Goal: Contribute content: Contribute content

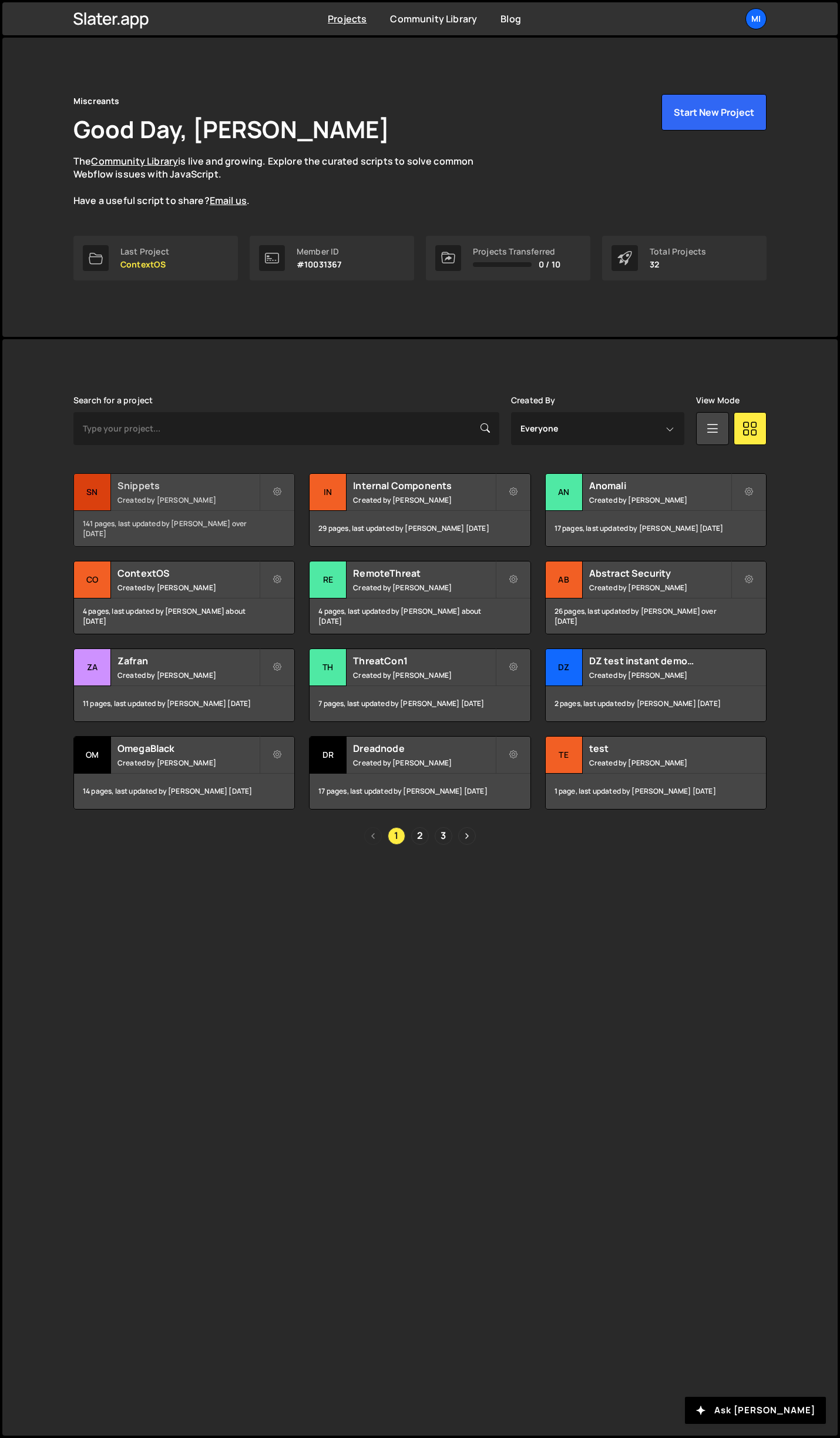
click at [205, 488] on h2 "Snippets" at bounding box center [189, 485] width 142 height 13
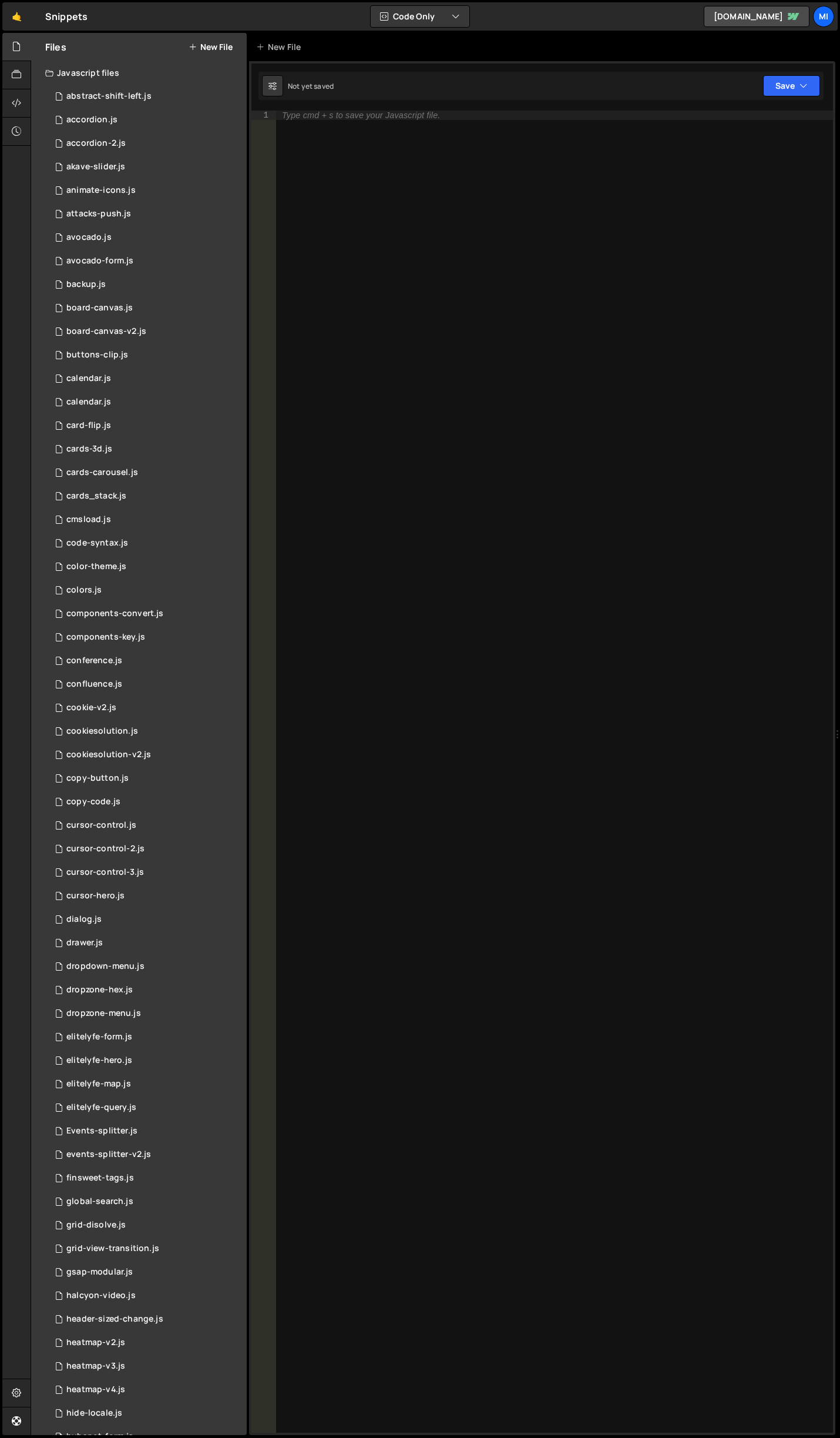
click at [191, 48] on icon at bounding box center [192, 47] width 8 height 10
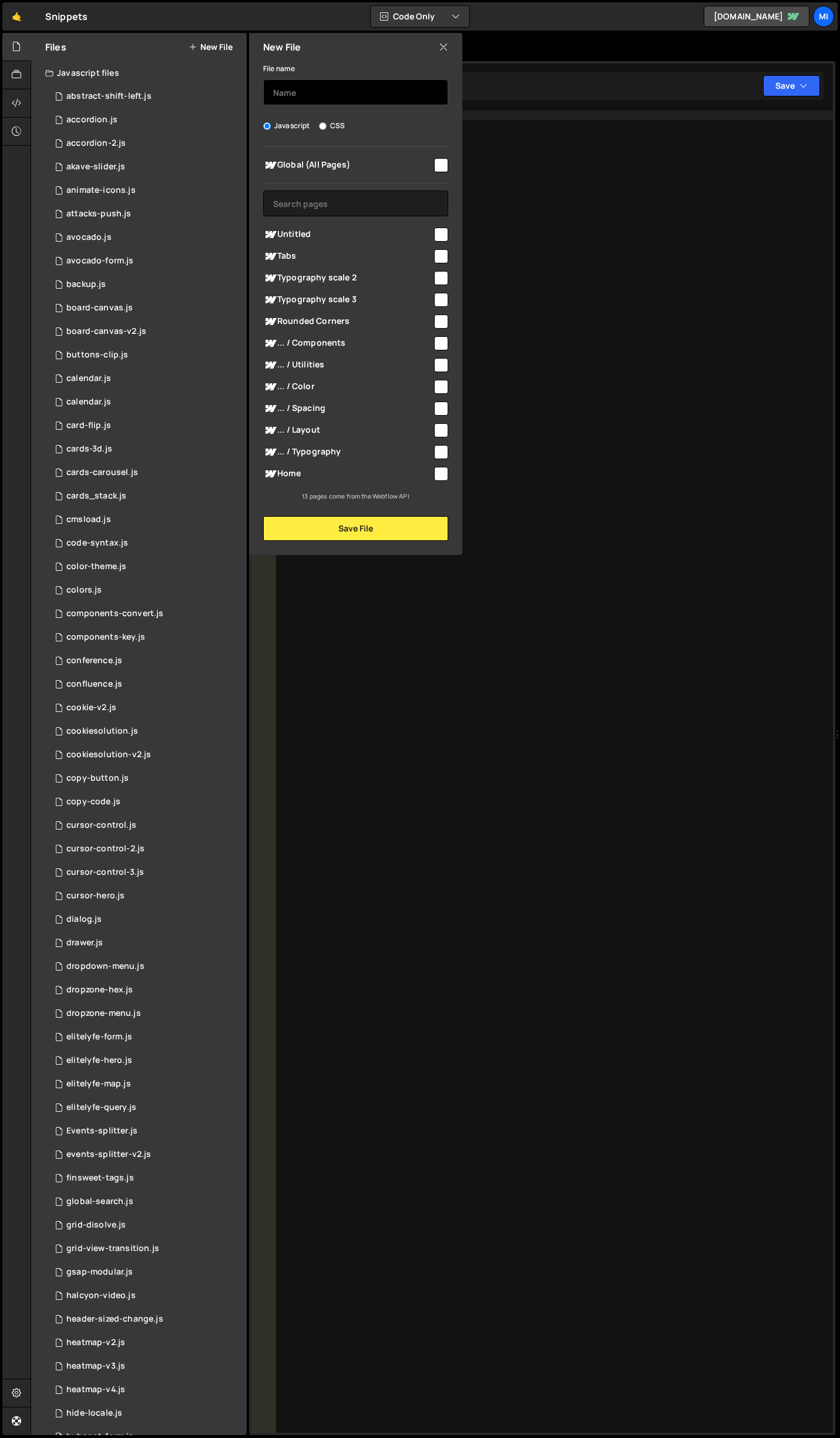
click at [349, 98] on input "text" at bounding box center [356, 92] width 186 height 26
type input "rive-place"
click at [323, 539] on button "Save File" at bounding box center [356, 528] width 186 height 25
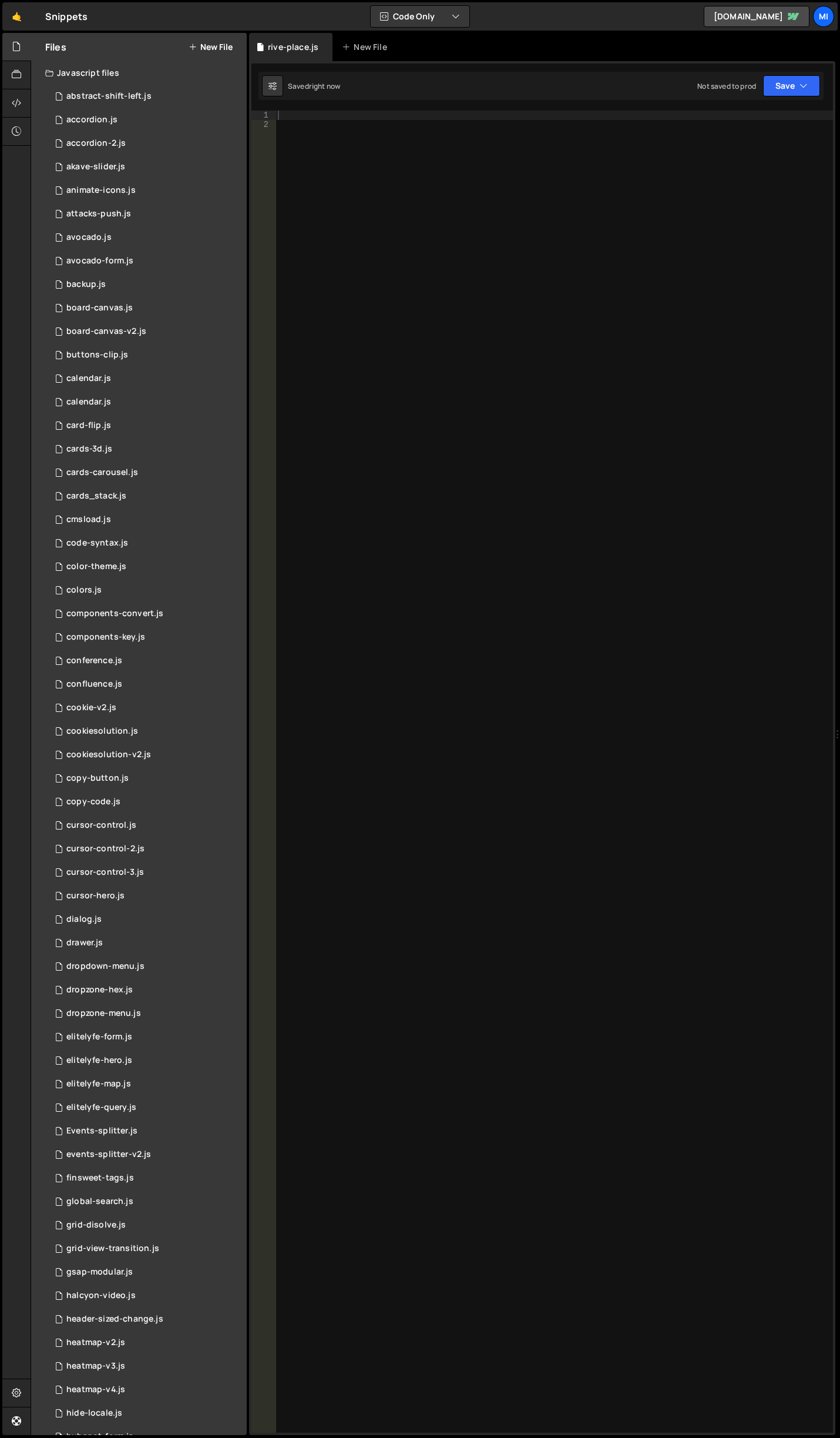
click at [514, 101] on div "1 Type cmd + s to save your Javascript file. הההההההההההההההההההההההההההההההההה…" at bounding box center [542, 749] width 586 height 1375
click at [499, 157] on div at bounding box center [554, 781] width 558 height 1341
paste textarea "}"
type textarea "}"
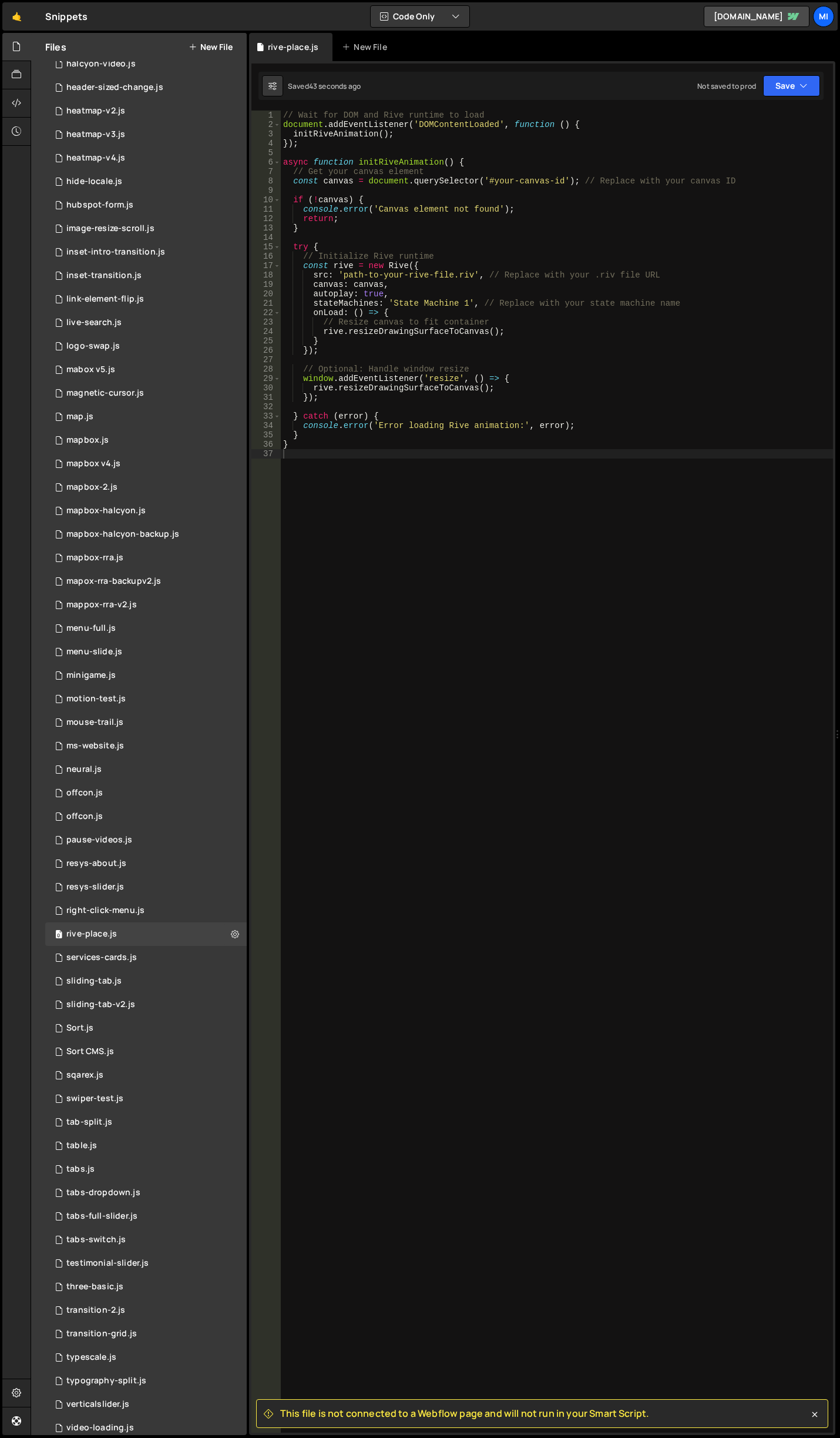
scroll to position [1235, 0]
click at [18, 98] on icon at bounding box center [17, 103] width 10 height 13
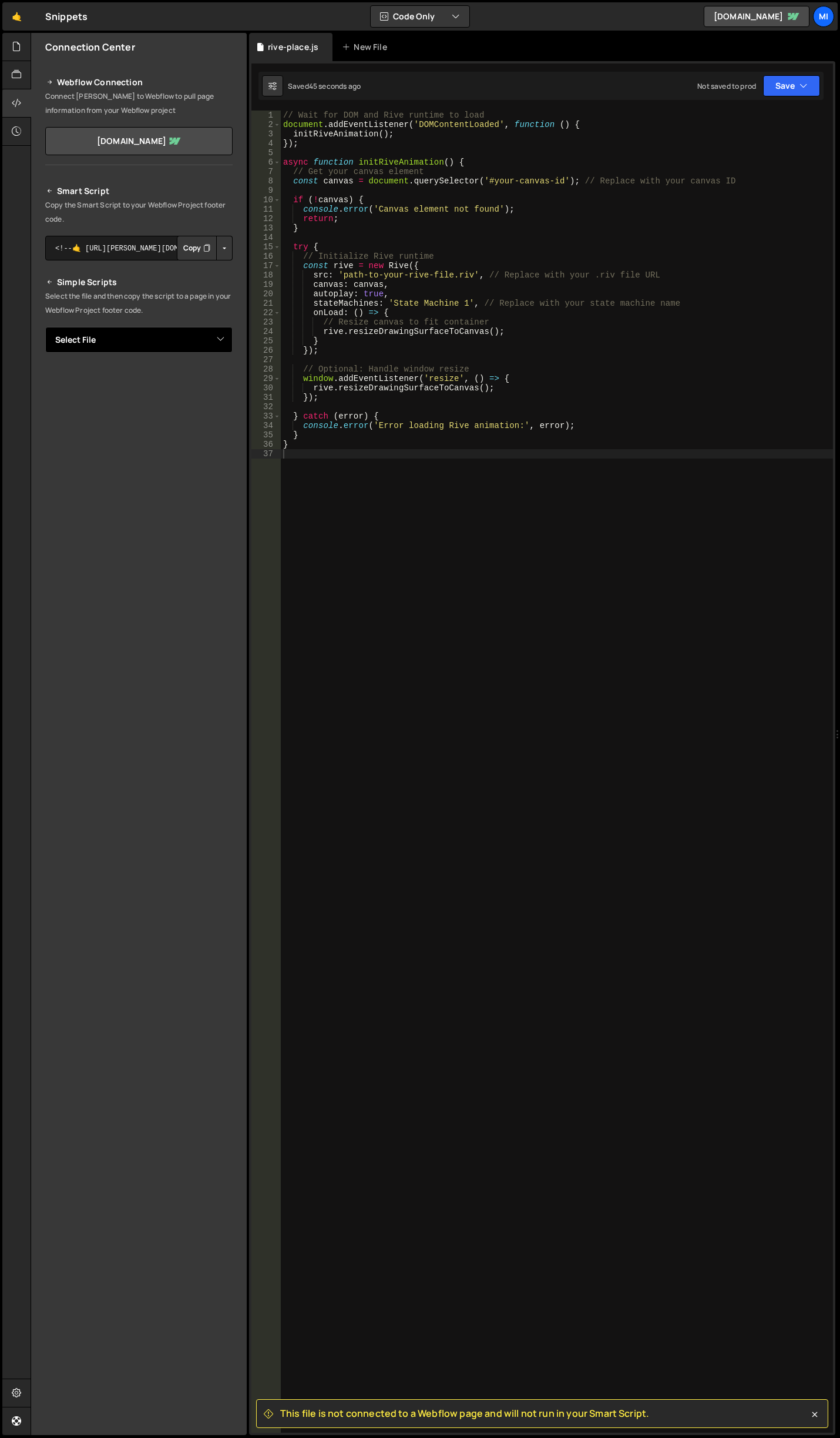
click at [184, 349] on select "Select File abstract-shift-left.js accordion.js accordion-2.js akave-slider.js …" at bounding box center [139, 340] width 188 height 26
select select "45583"
click at [45, 327] on select "Select File abstract-shift-left.js accordion.js accordion-2.js akave-slider.js …" at bounding box center [139, 340] width 188 height 26
click at [227, 380] on button "Button group with nested dropdown" at bounding box center [224, 379] width 17 height 25
click at [203, 396] on link "Copy Staging js" at bounding box center [183, 402] width 98 height 17
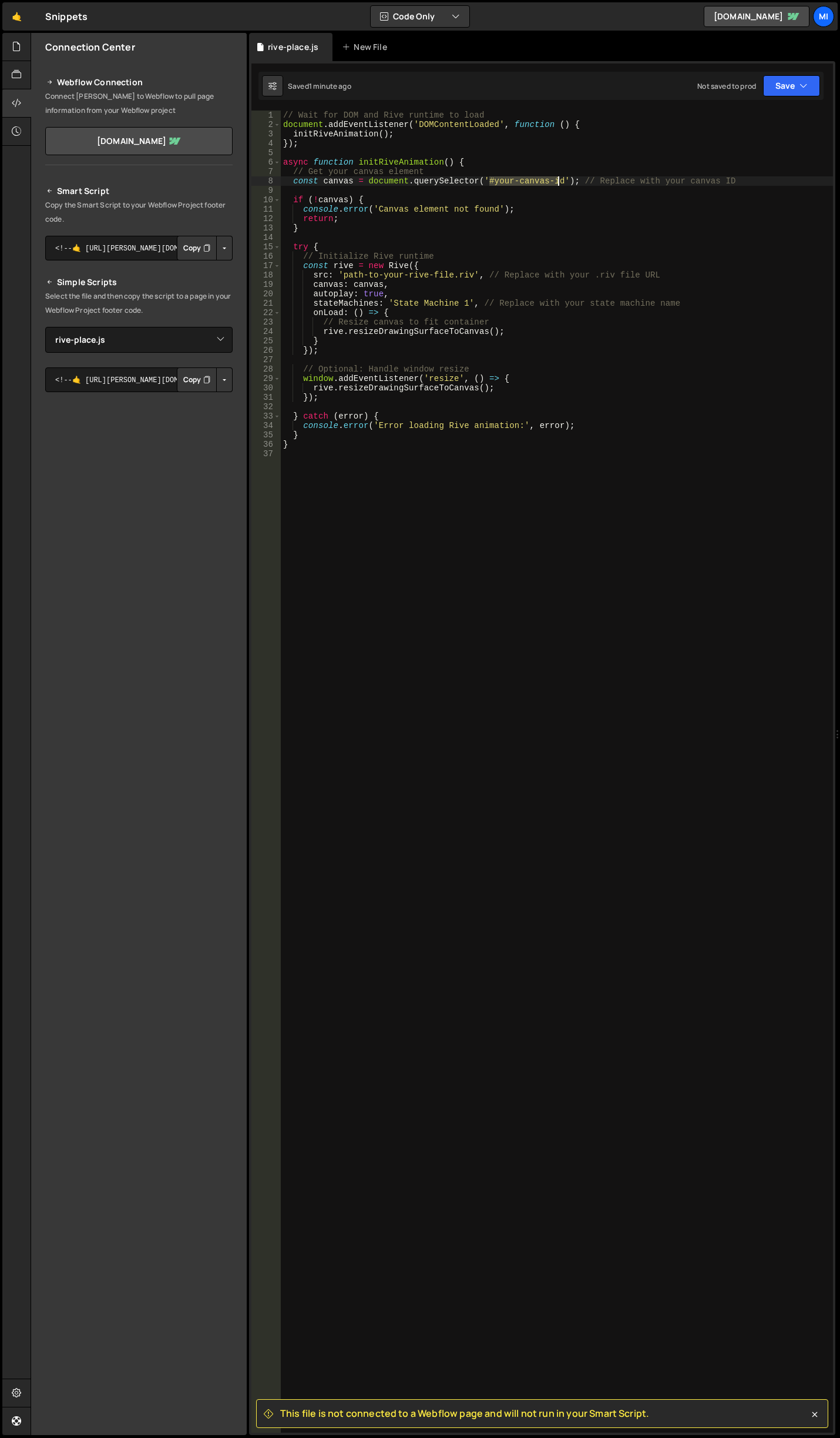
drag, startPoint x: 489, startPoint y: 180, endPoint x: 559, endPoint y: 180, distance: 70.0
click at [559, 180] on div "// Wait for DOM and Rive runtime to load document . addEventListener ( 'DOMCont…" at bounding box center [558, 781] width 553 height 1341
click at [550, 337] on div "// Wait for DOM and Rive runtime to load document . addEventListener ( 'DOMCont…" at bounding box center [558, 781] width 553 height 1341
drag, startPoint x: 341, startPoint y: 277, endPoint x: 469, endPoint y: 272, distance: 128.1
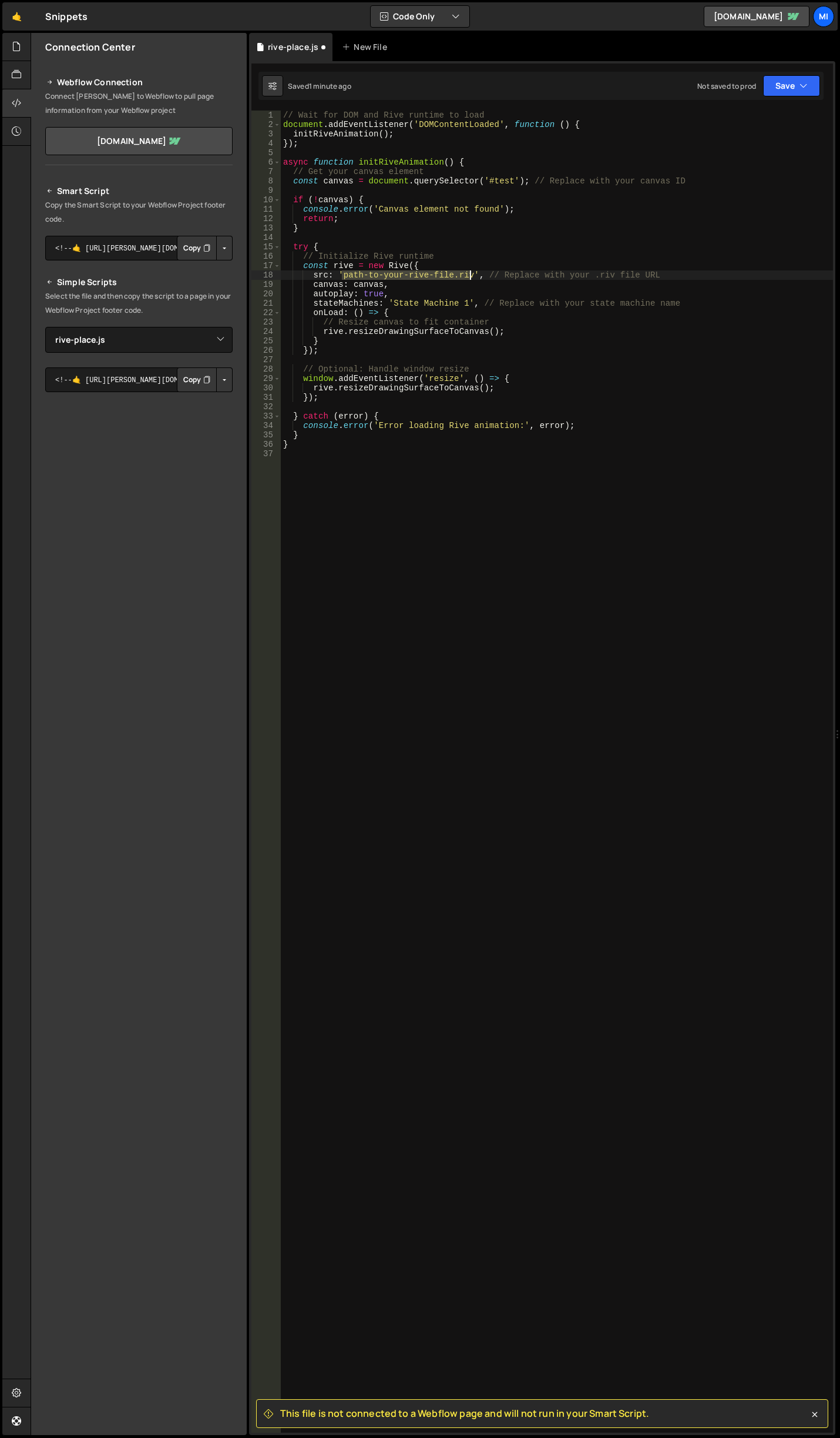
click at [469, 272] on div "// Wait for DOM and Rive runtime to load document . addEventListener ( 'DOMCont…" at bounding box center [558, 781] width 553 height 1341
paste textarea "[URL][DOMAIN_NAME]"
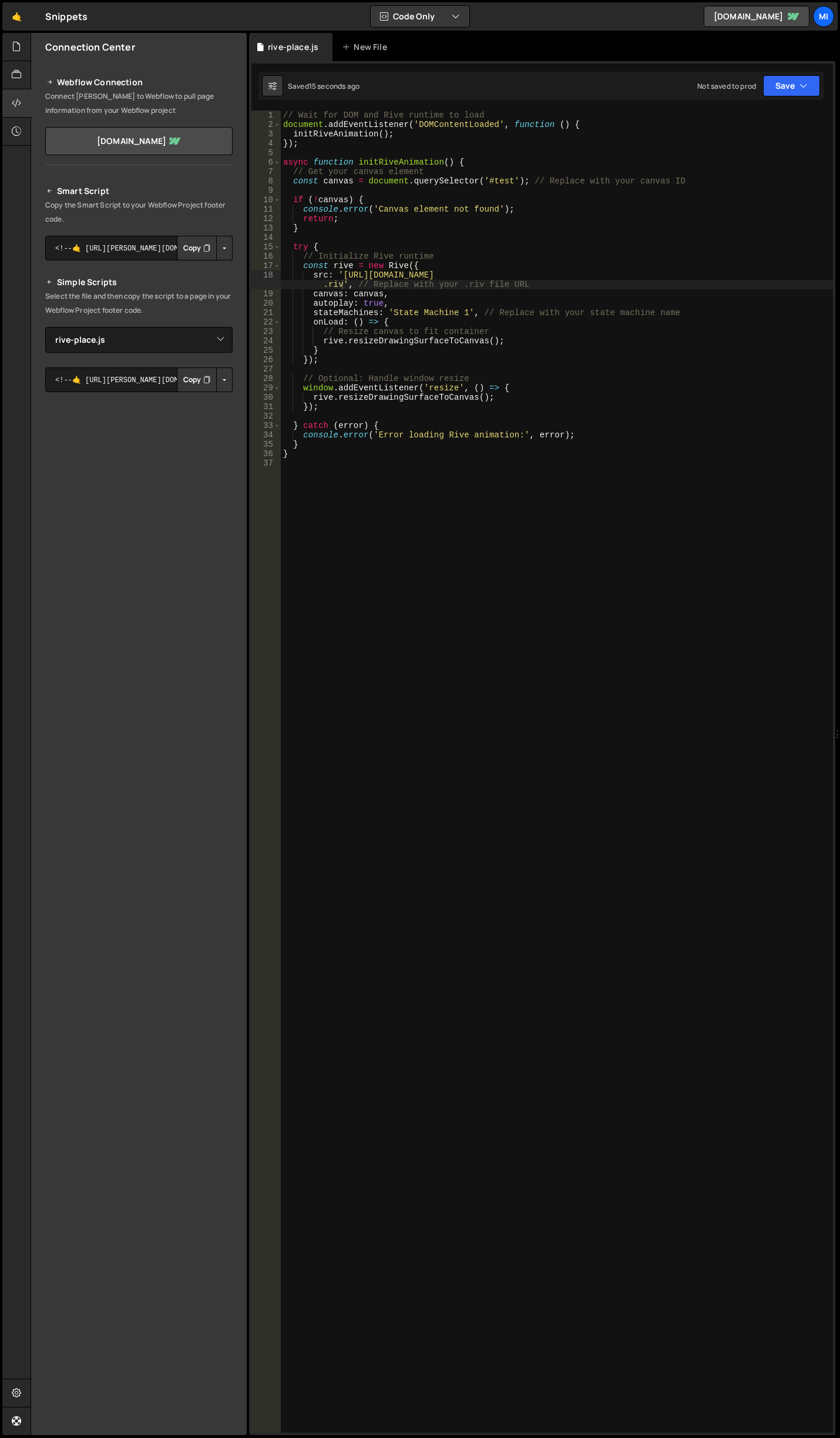
click at [594, 287] on div "// Wait for DOM and Rive runtime to load document . addEventListener ( 'DOMCont…" at bounding box center [558, 781] width 553 height 1341
click at [311, 455] on div "// Wait for DOM and Rive runtime to load document . addEventListener ( 'DOMCont…" at bounding box center [558, 781] width 553 height 1341
type textarea "}"
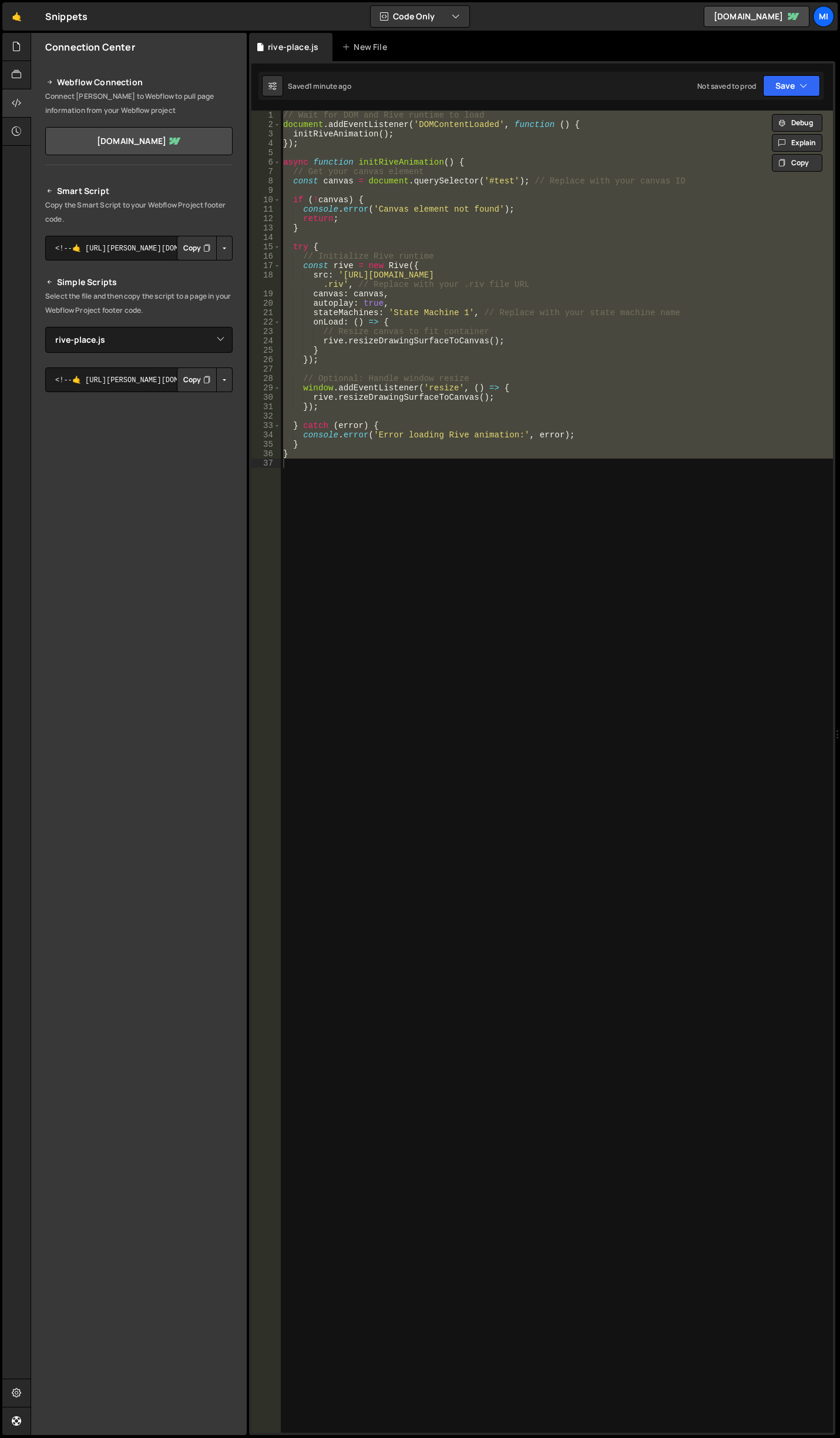
click at [562, 734] on div "// Wait for DOM and Rive runtime to load document . addEventListener ( 'DOMCont…" at bounding box center [558, 771] width 553 height 1322
paste textarea "document.addEventListener('DOMContentLoaded', initRiveRuntime);"
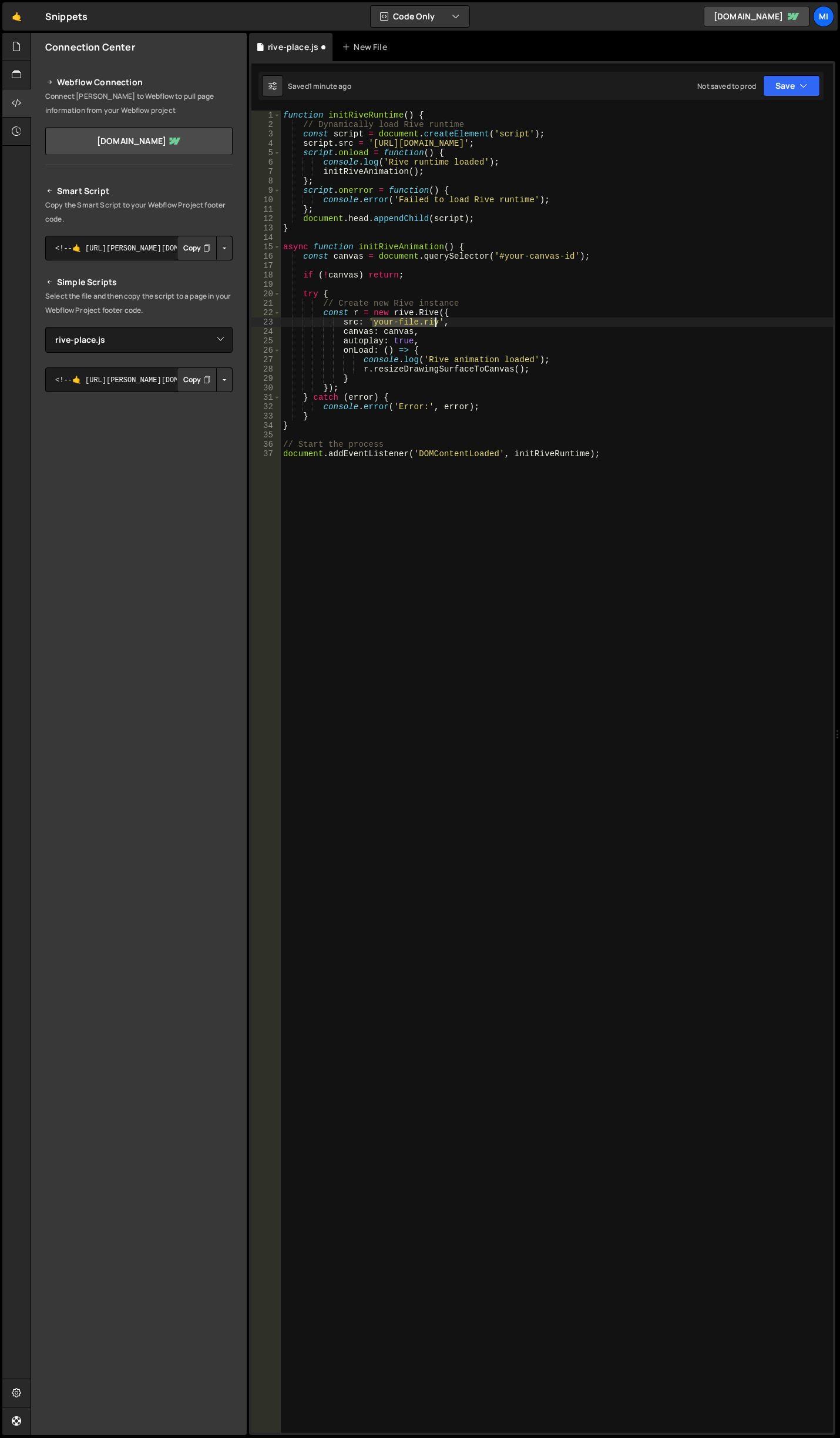
drag, startPoint x: 373, startPoint y: 325, endPoint x: 435, endPoint y: 321, distance: 62.1
click at [435, 321] on div "function initRiveRuntime ( ) { // Dynamically load Rive runtime const script = …" at bounding box center [558, 781] width 553 height 1341
paste textarea "[URL][DOMAIN_NAME]"
click at [498, 381] on div "function initRiveRuntime ( ) { // Dynamically load Rive runtime const script = …" at bounding box center [558, 781] width 553 height 1341
drag, startPoint x: 501, startPoint y: 254, endPoint x: 572, endPoint y: 260, distance: 71.3
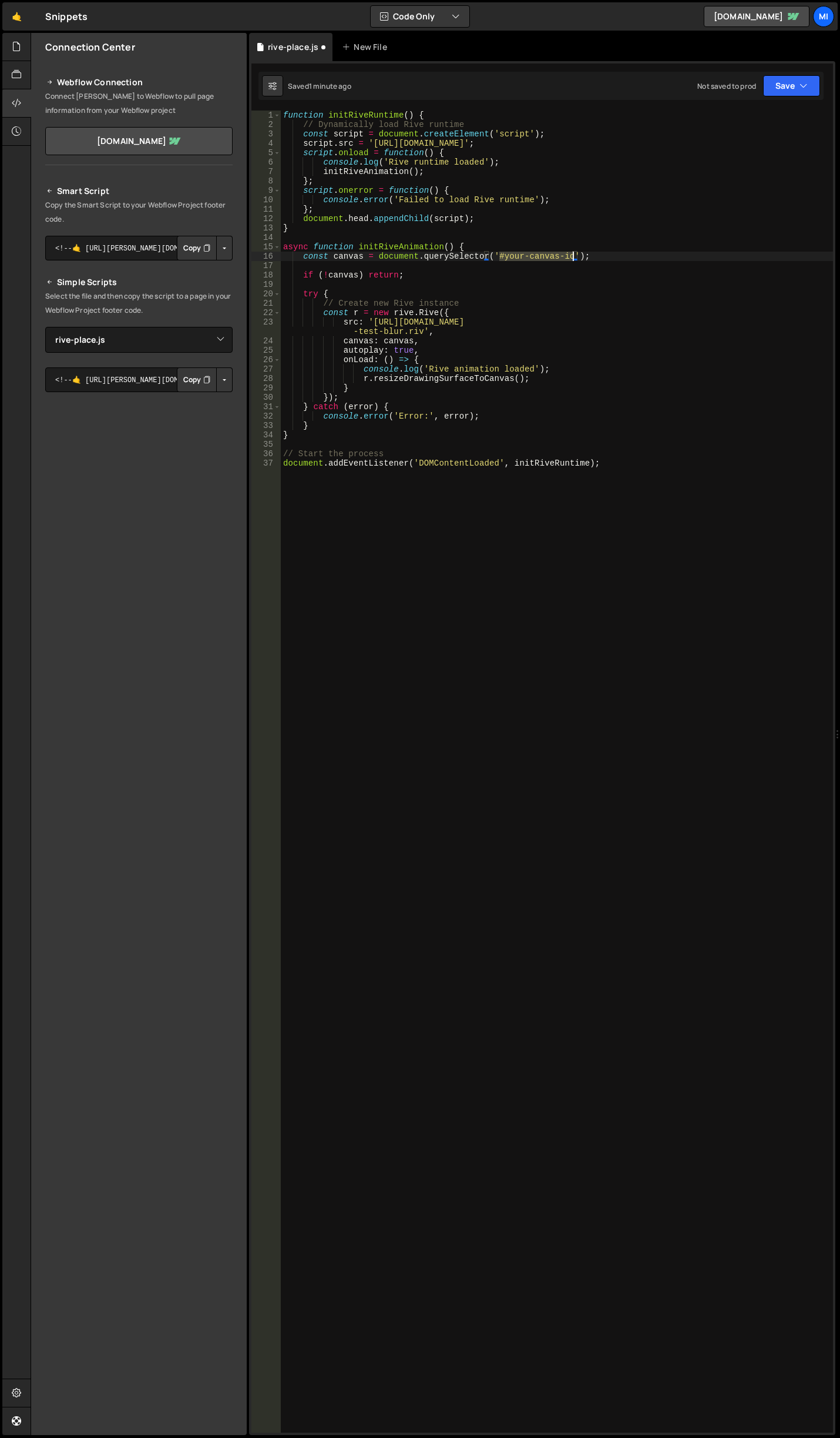
click at [572, 260] on div "function initRiveRuntime ( ) { // Dynamically load Rive runtime const script = …" at bounding box center [558, 781] width 553 height 1341
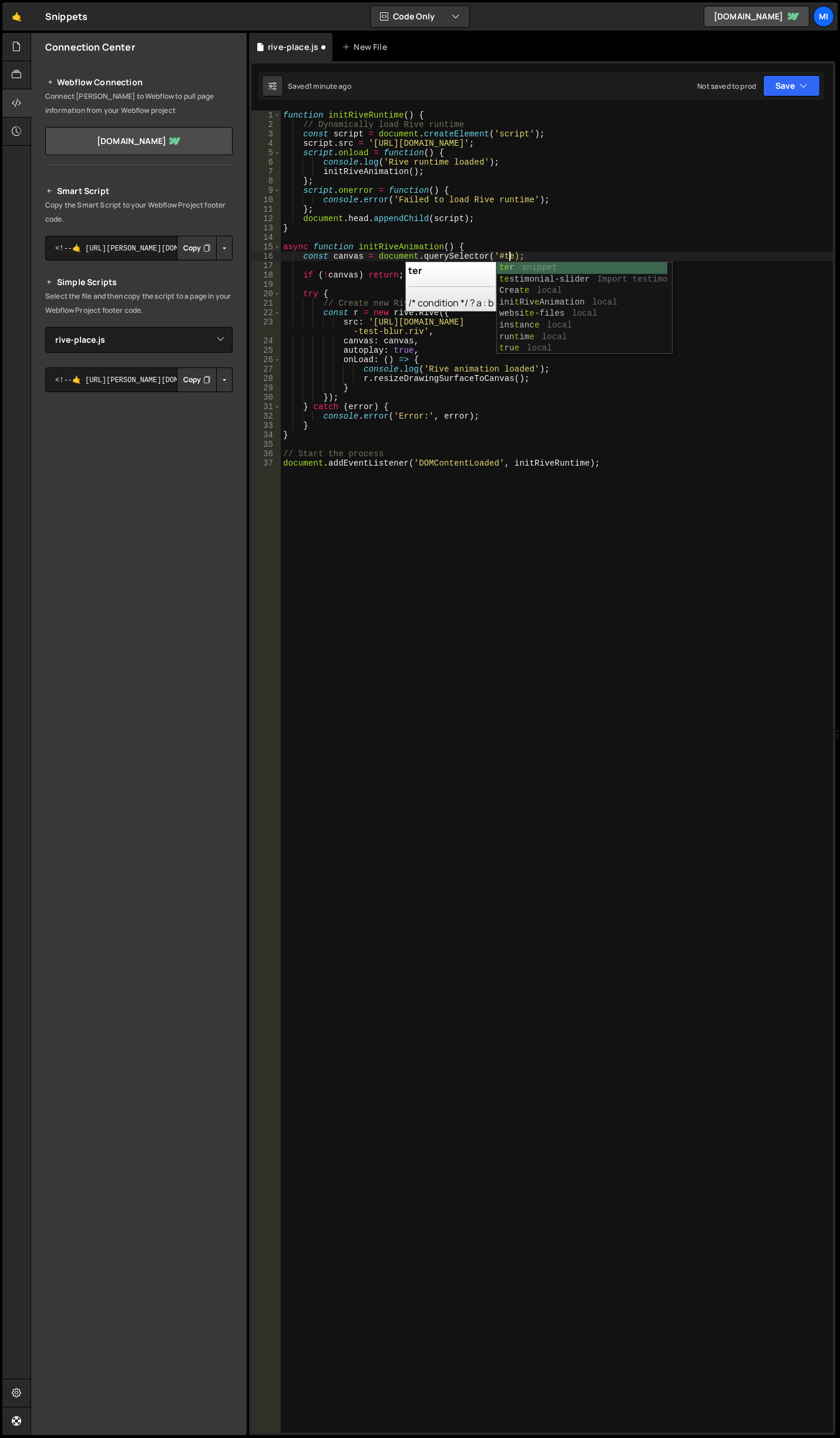
scroll to position [0, 17]
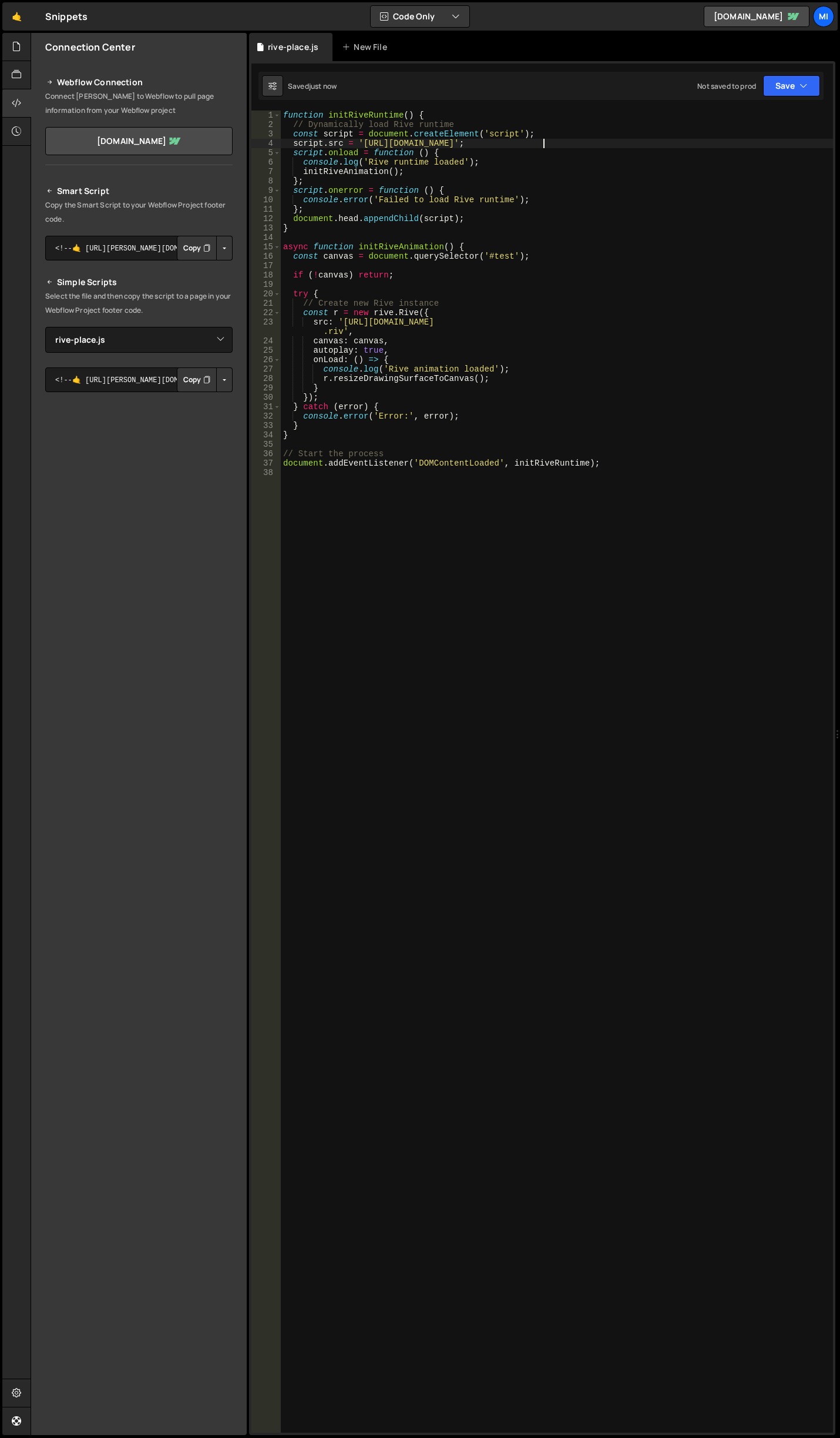
click at [544, 144] on div "function initRiveRuntime ( ) { // Dynamically load Rive runtime const script = …" at bounding box center [558, 781] width 553 height 1341
drag, startPoint x: 361, startPoint y: 142, endPoint x: 596, endPoint y: 140, distance: 235.0
click at [596, 140] on div "function initRiveRuntime ( ) { // Dynamically load Rive runtime const script = …" at bounding box center [558, 781] width 553 height 1341
paste textarea "webgl@latest"
click at [476, 156] on div "function initRiveRuntime ( ) { // Dynamically load Rive runtime const script = …" at bounding box center [558, 781] width 553 height 1341
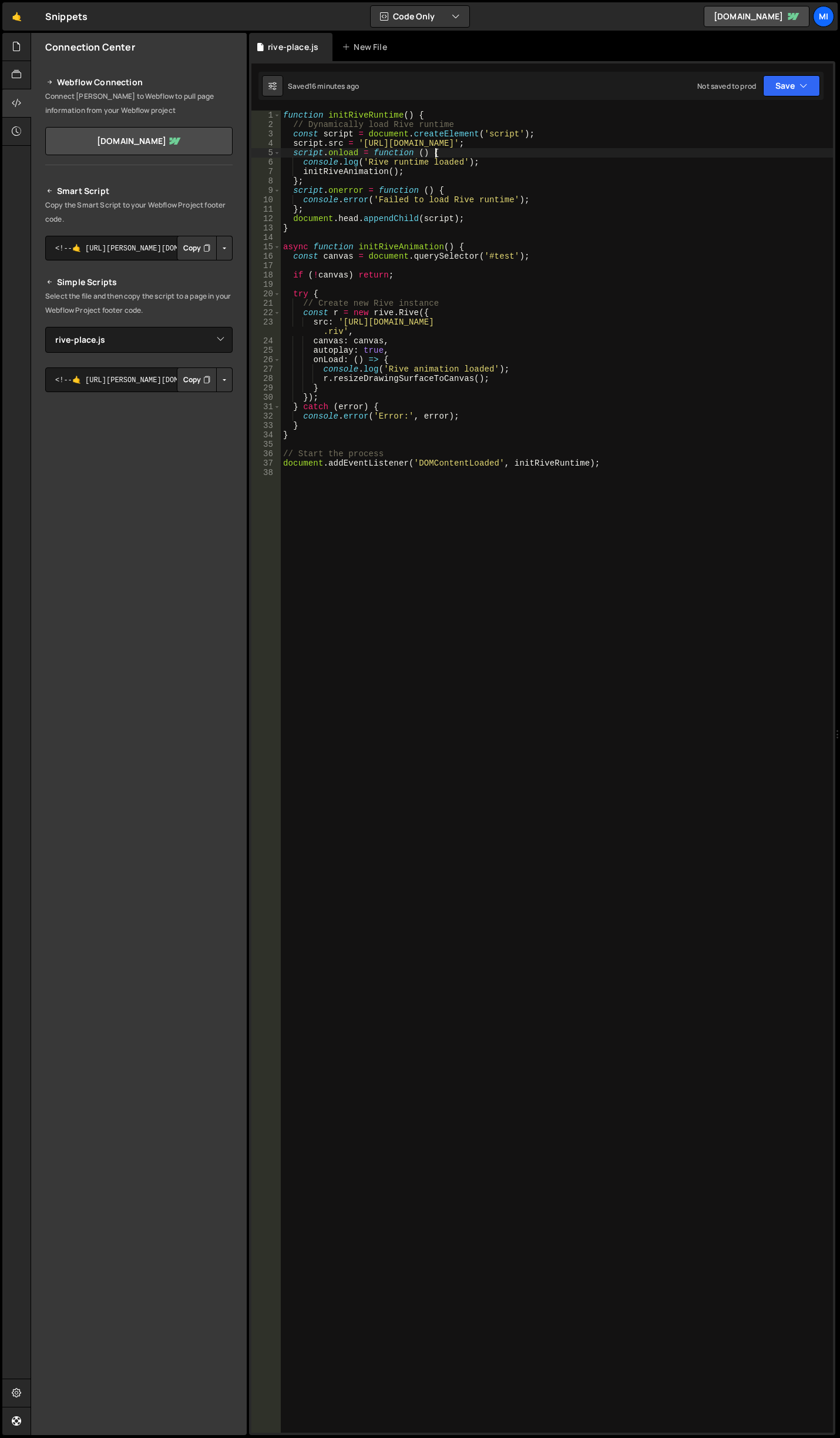
scroll to position [0, 10]
click at [530, 145] on div "function initRiveRuntime ( ) { // Dynamically load Rive runtime const script = …" at bounding box center [558, 781] width 553 height 1341
click at [522, 145] on div "function initRiveRuntime ( ) { // Dynamically load Rive runtime const script = …" at bounding box center [558, 781] width 553 height 1341
click at [546, 439] on div "function initRiveRuntime ( ) { // Dynamically load Rive runtime const script = …" at bounding box center [558, 781] width 553 height 1341
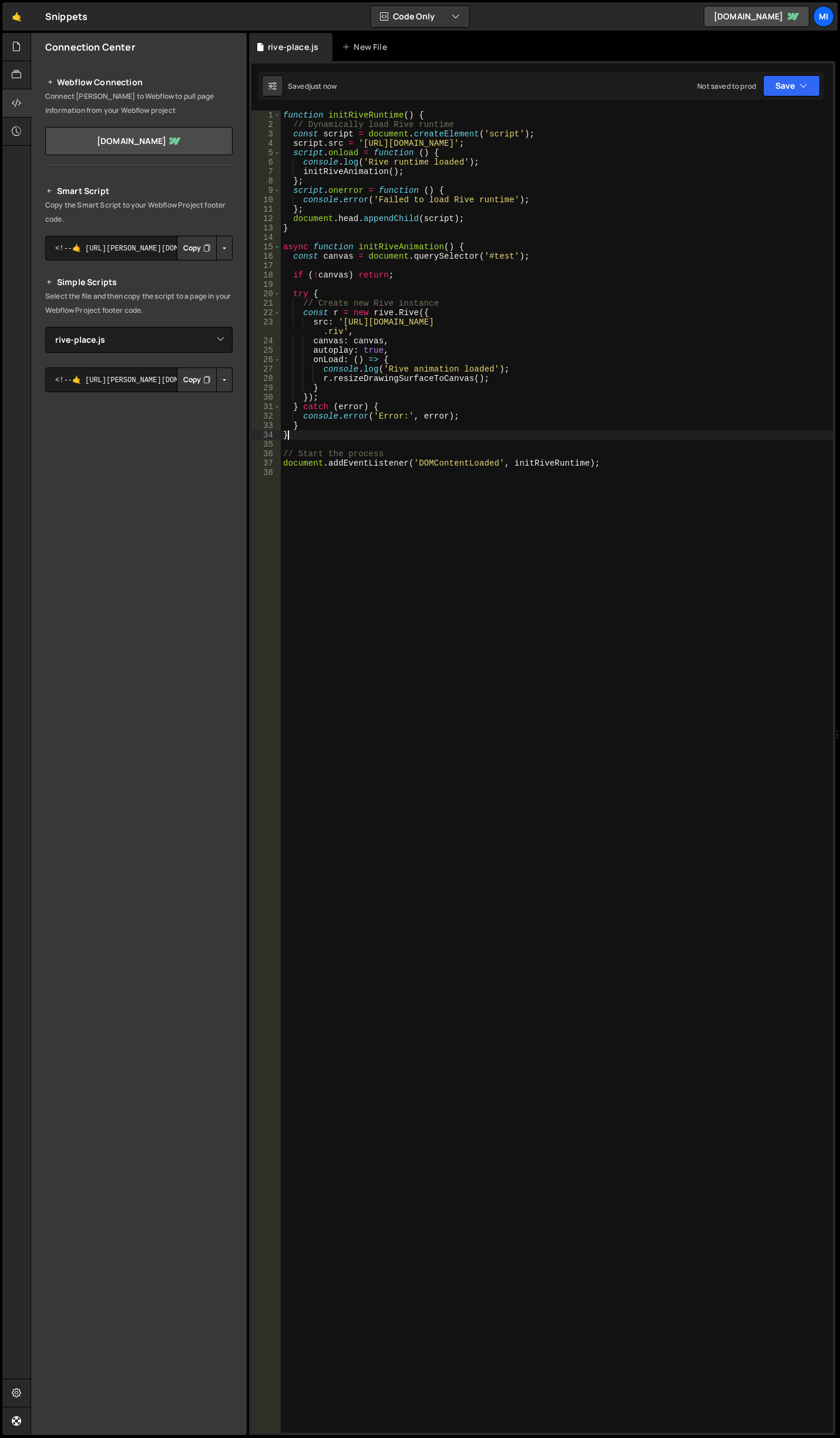
scroll to position [0, 0]
type textarea "document.addEventListener('DOMContentLoaded', initRiveRuntime);"
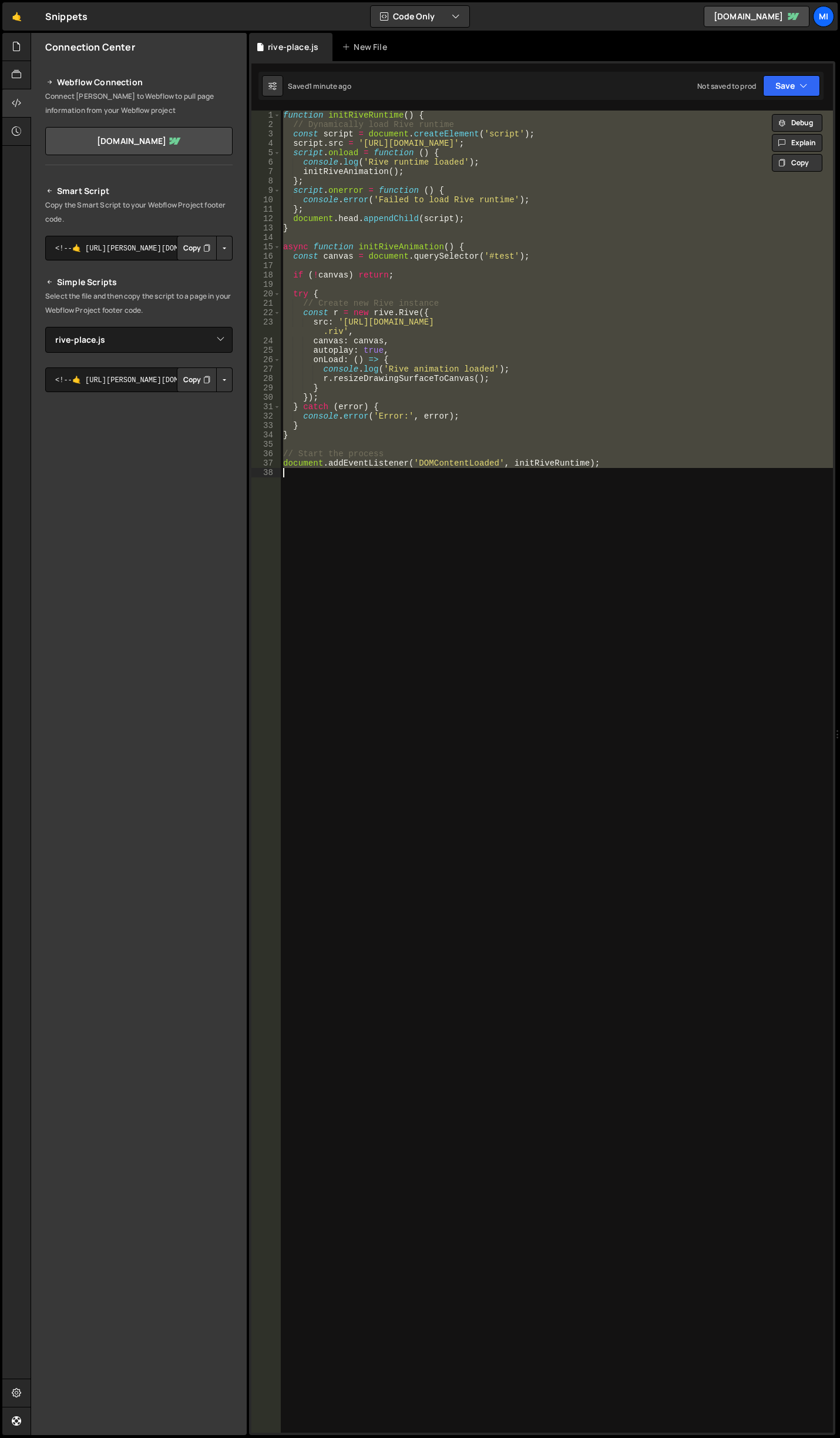
click at [680, 690] on div "function initRiveRuntime ( ) { // Dynamically load Rive runtime const script = …" at bounding box center [558, 771] width 553 height 1322
paste textarea "const artboardNames = riveInstance.artb"
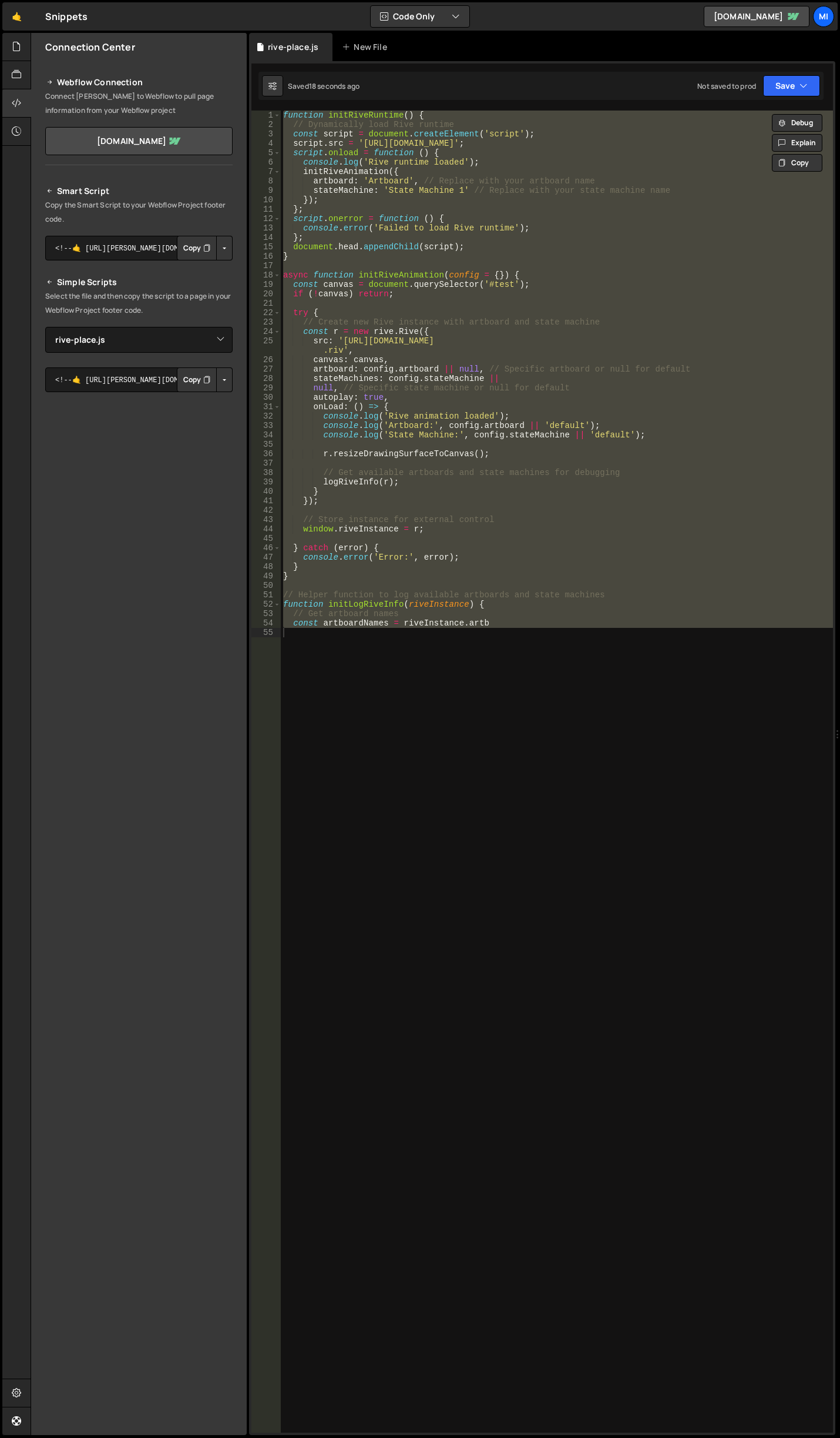
click at [485, 172] on div "function initRiveRuntime ( ) { // Dynamically load Rive runtime const script = …" at bounding box center [558, 771] width 553 height 1322
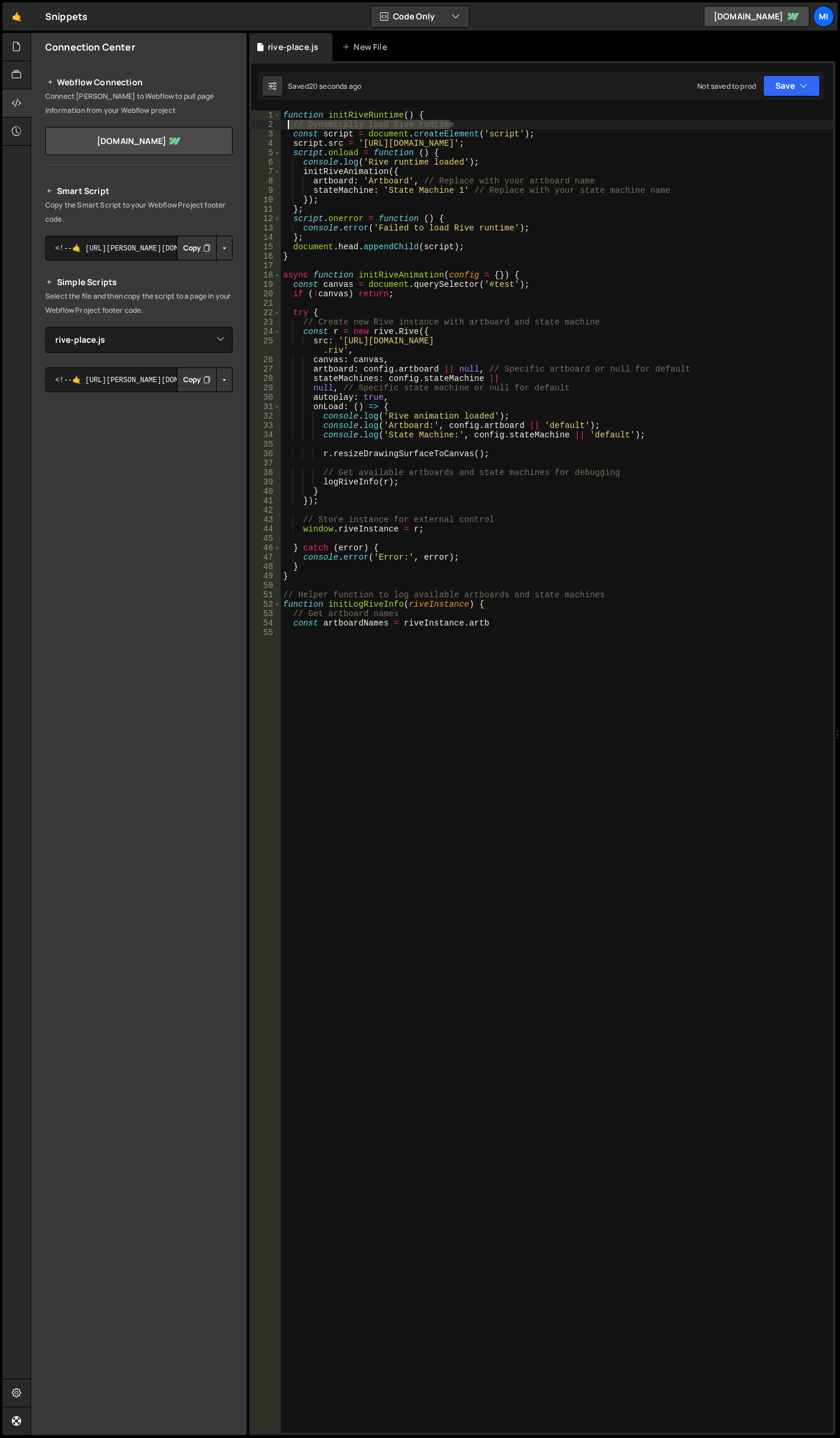
drag, startPoint x: 486, startPoint y: 123, endPoint x: 288, endPoint y: 125, distance: 198.0
click at [288, 125] on div "function initRiveRuntime ( ) { // Dynamically load Rive runtime const script = …" at bounding box center [558, 781] width 553 height 1341
type textarea "// Dynamically load Rive runtime"
drag, startPoint x: 298, startPoint y: 322, endPoint x: 632, endPoint y: 321, distance: 334.0
click at [632, 321] on div "function initRiveRuntime ( ) { const script = document . createElement ( 'scrip…" at bounding box center [558, 781] width 553 height 1341
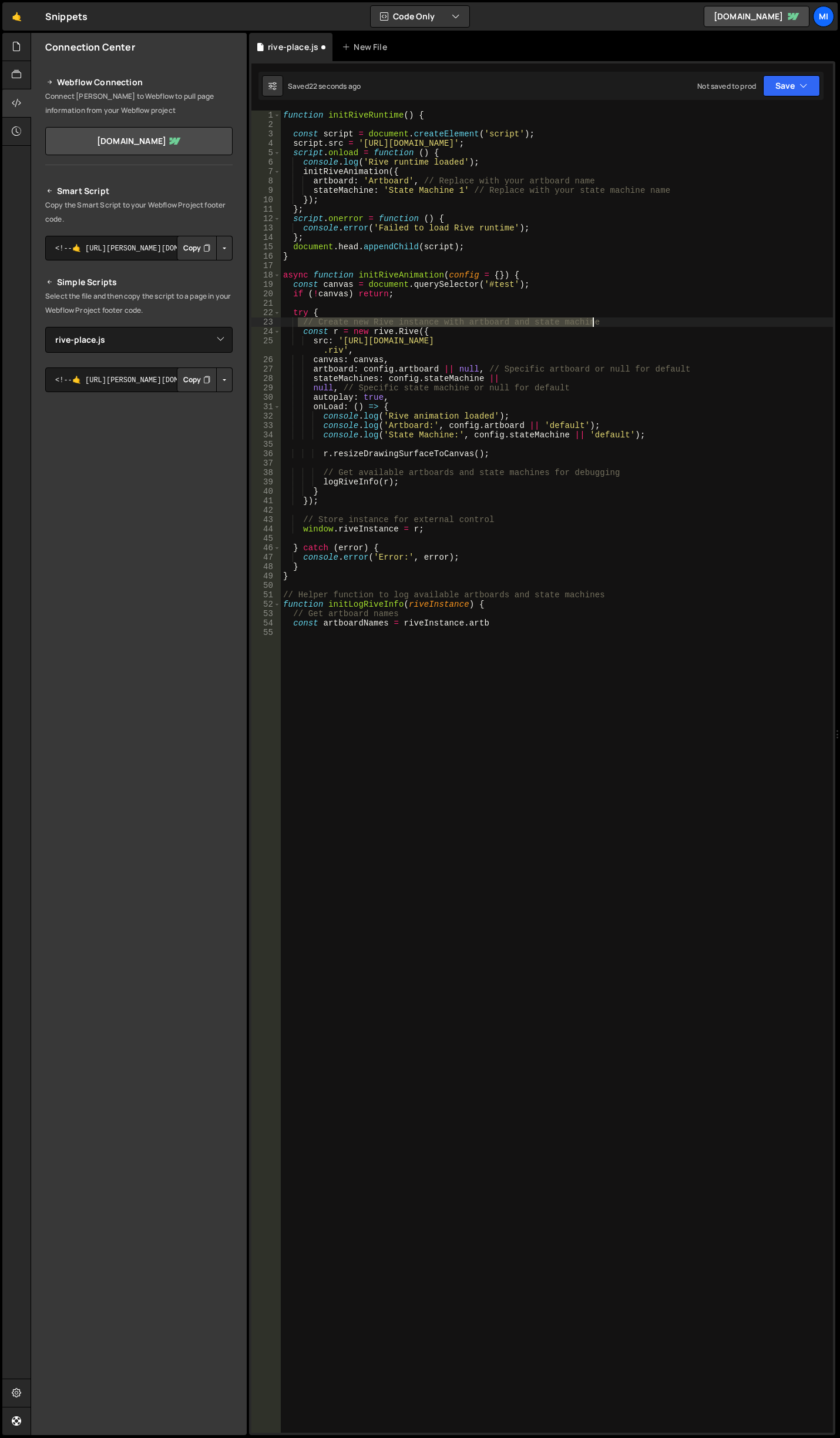
type textarea "// Create new Rive instance with artboard and state machine"
drag, startPoint x: 302, startPoint y: 518, endPoint x: 528, endPoint y: 521, distance: 226.0
click at [528, 521] on div "function initRiveRuntime ( ) { const script = document . createElement ( 'scrip…" at bounding box center [558, 781] width 553 height 1341
type textarea "// Store instance for external control"
drag, startPoint x: 603, startPoint y: 597, endPoint x: 260, endPoint y: 595, distance: 343.0
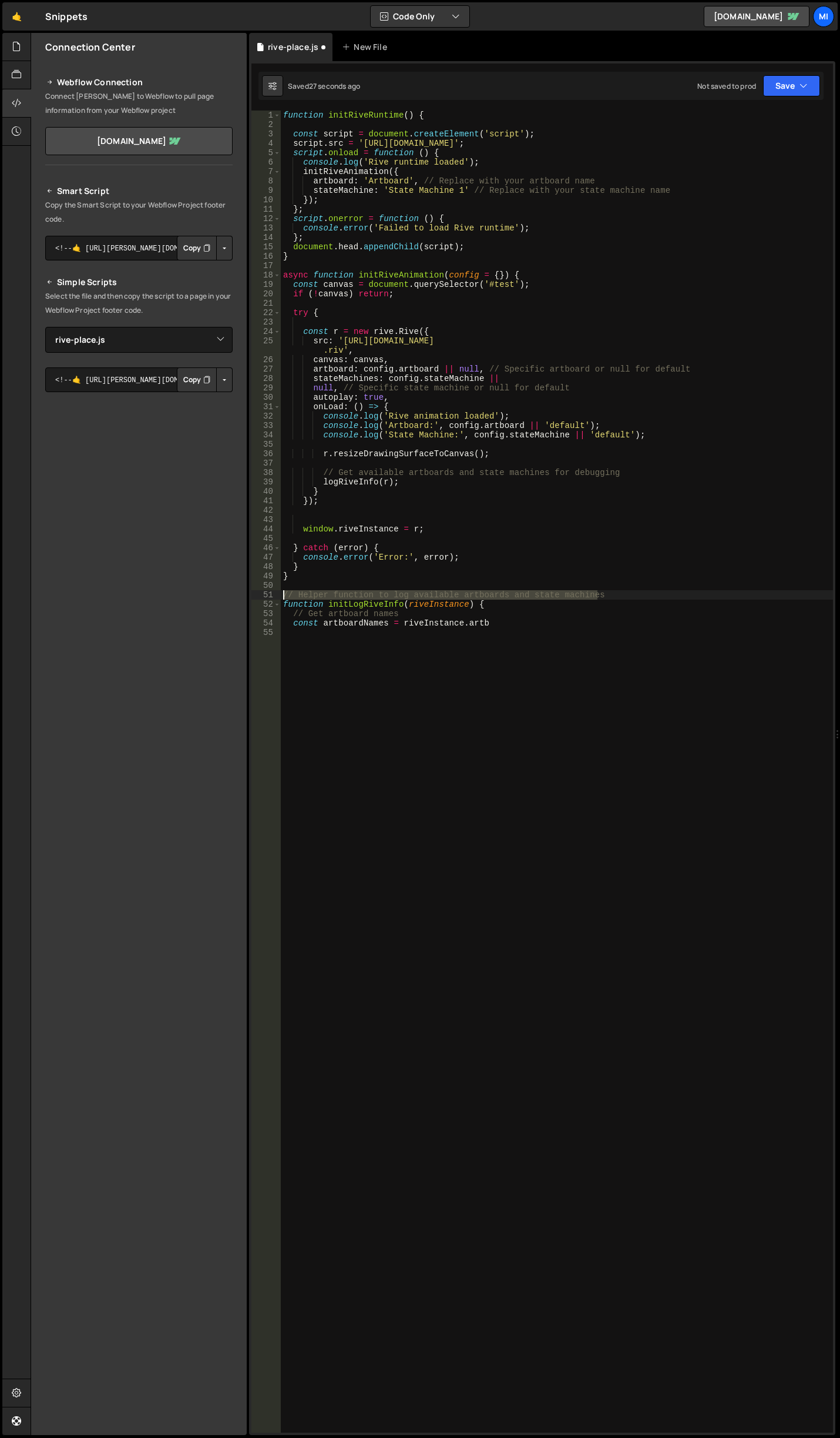
click at [260, 595] on div "1 2 3 4 5 6 7 8 9 10 11 12 13 14 15 16 17 18 19 20 21 22 23 24 25 26 27 28 29 3…" at bounding box center [542, 771] width 581 height 1322
type textarea "// Helper function to log available artboards and state machines"
click at [478, 389] on div "function initRiveRuntime ( ) { const script = document . createElement ( 'scrip…" at bounding box center [558, 781] width 553 height 1341
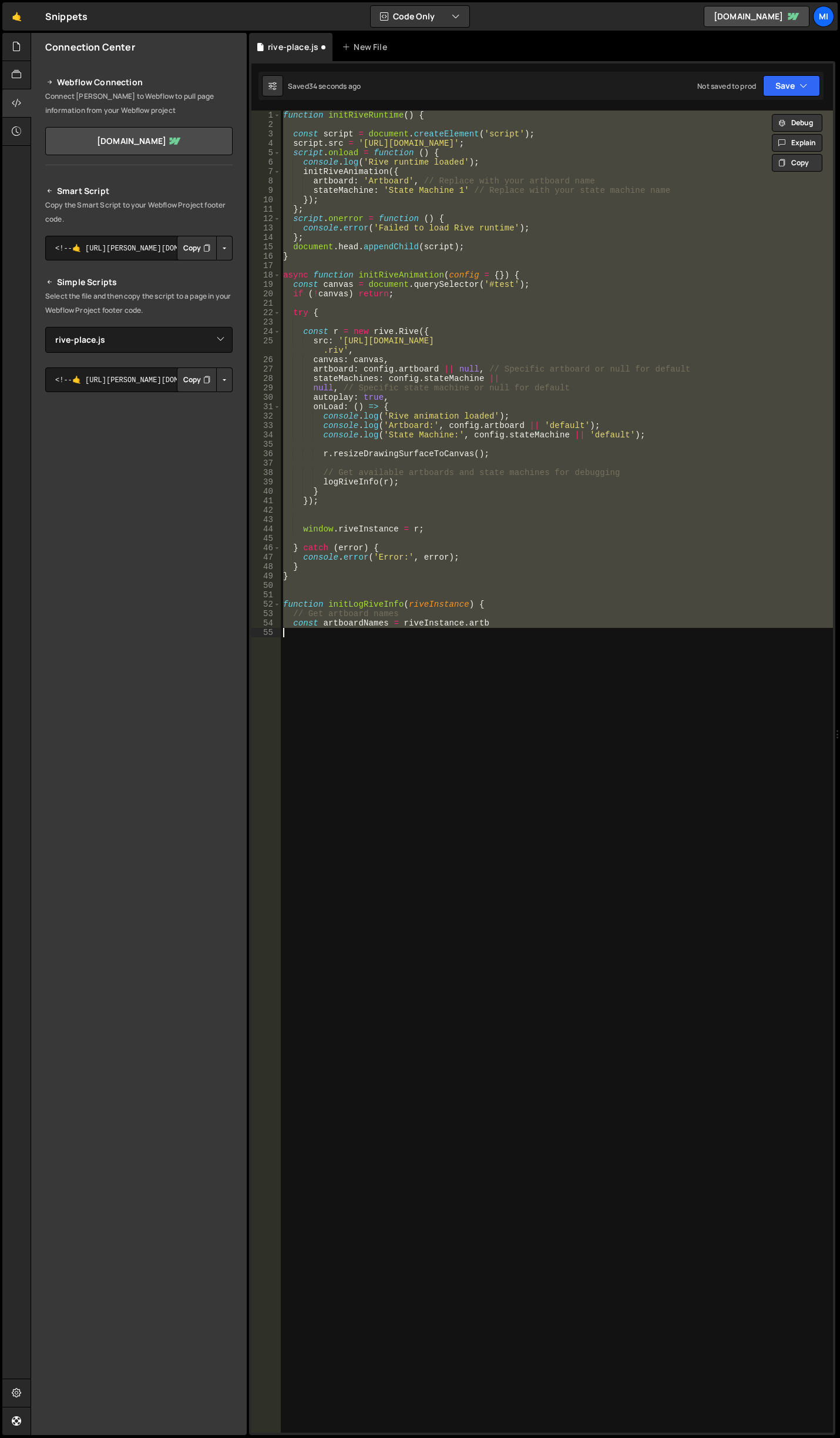
paste textarea "document.addEventListener('DOMContentLoaded', initRiveRuntime);"
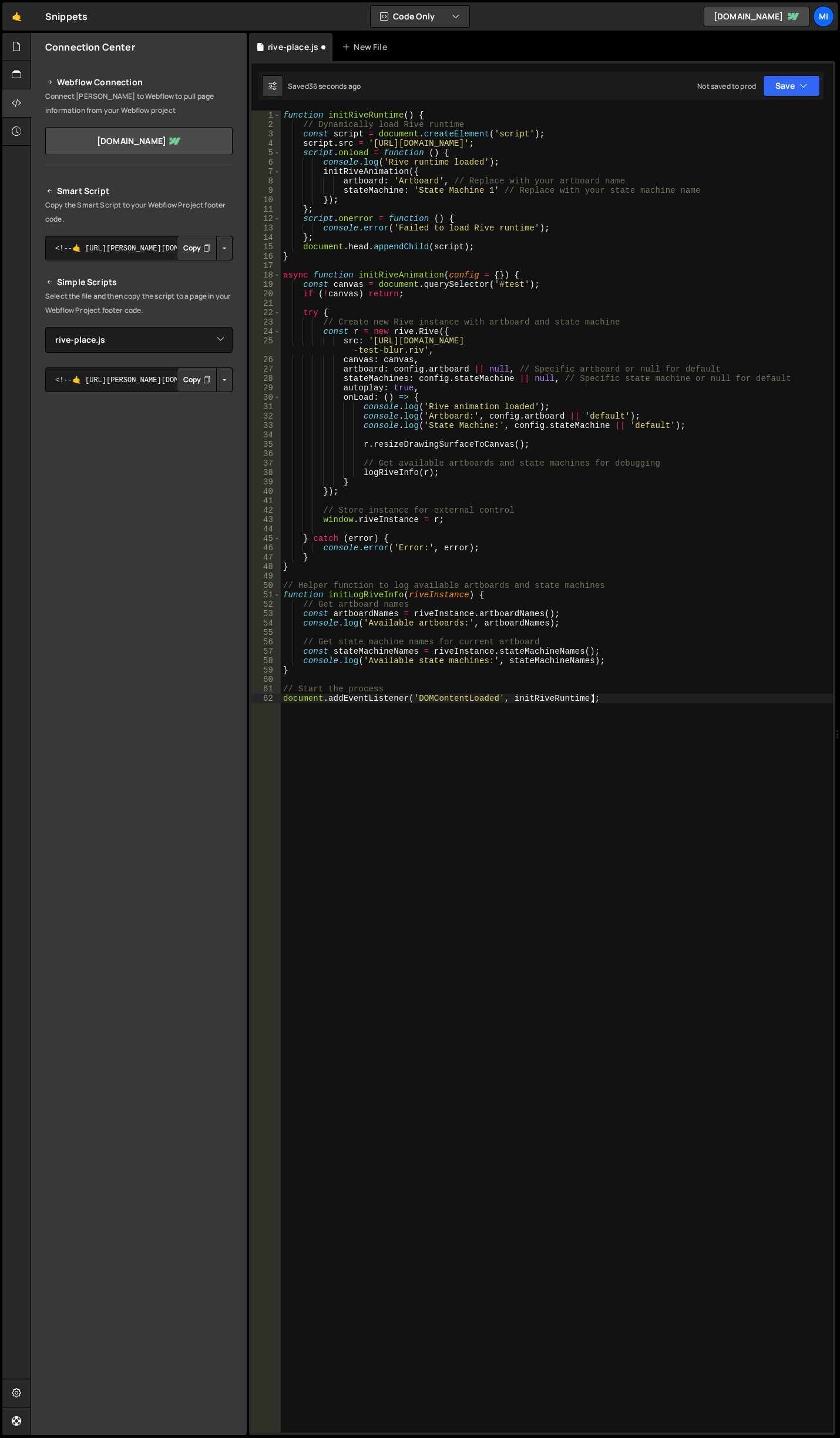
type textarea "// Start the process"
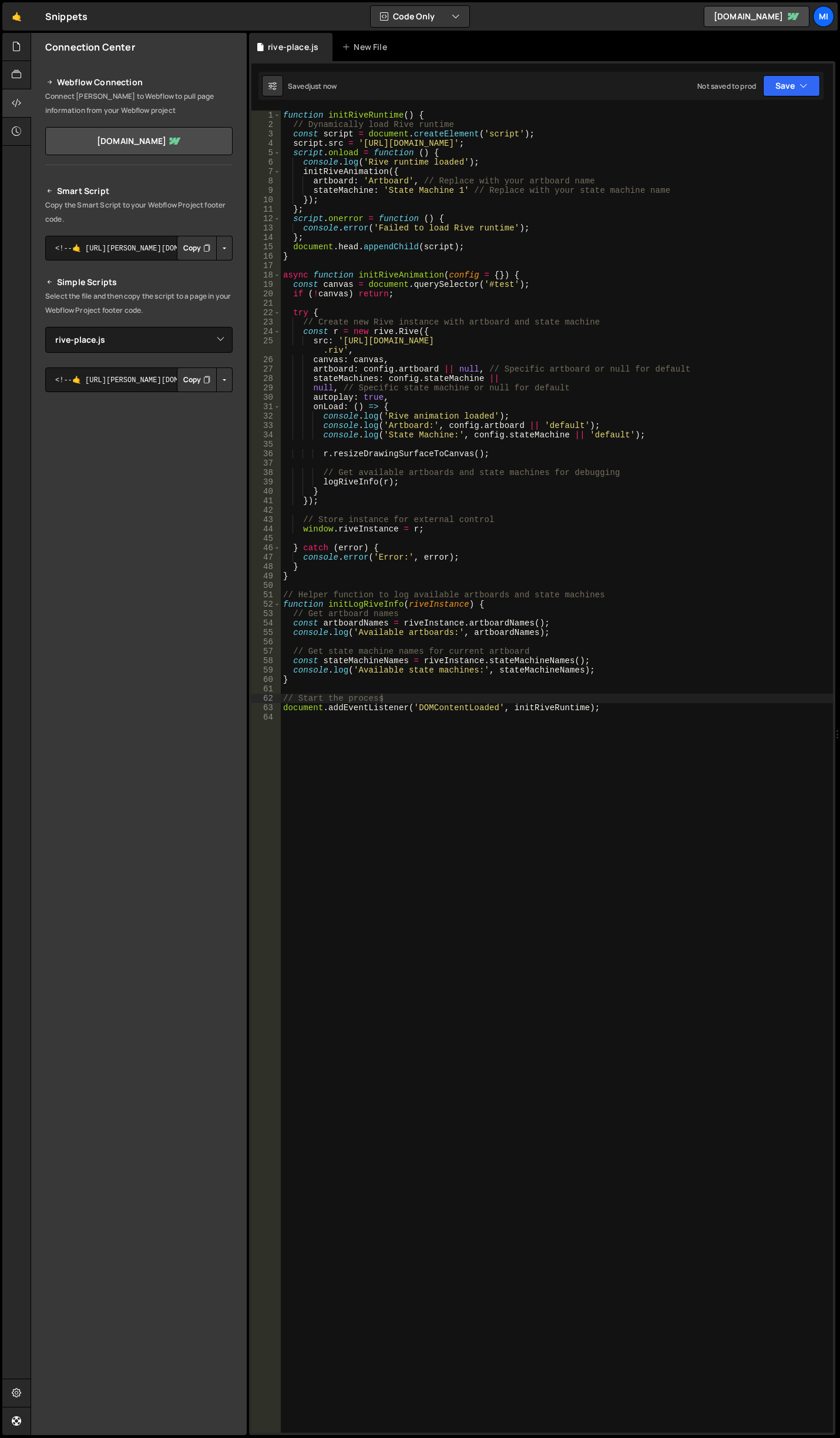
click at [358, 693] on div "function initRiveRuntime ( ) { // Dynamically load Rive runtime const script = …" at bounding box center [558, 781] width 553 height 1341
click at [353, 696] on div "function initRiveRuntime ( ) { // Dynamically load Rive runtime const script = …" at bounding box center [558, 781] width 553 height 1341
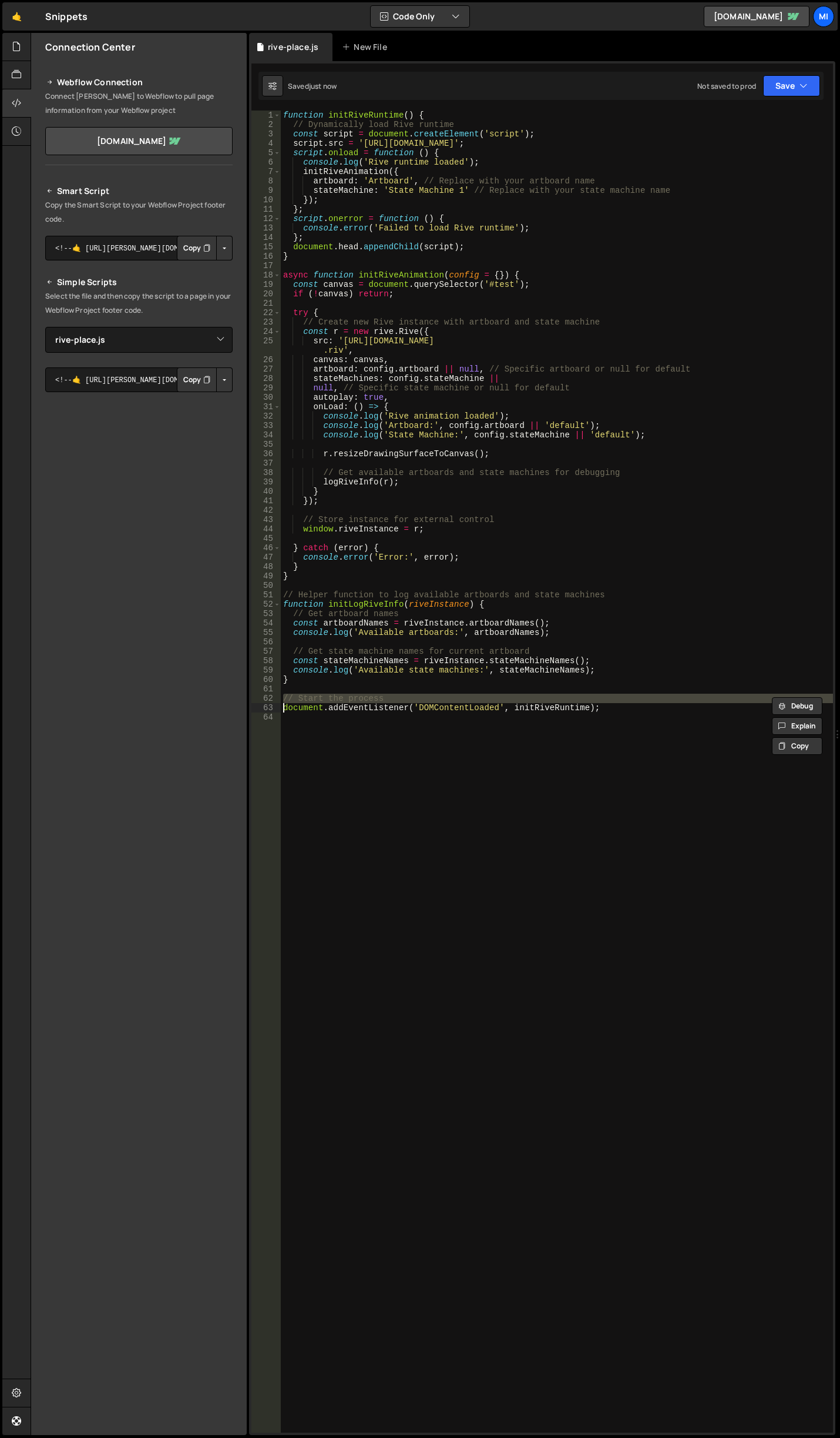
click at [353, 696] on div "function initRiveRuntime ( ) { // Dynamically load Rive runtime const script = …" at bounding box center [558, 781] width 553 height 1341
click at [372, 594] on div "function initRiveRuntime ( ) { // Dynamically load Rive runtime const script = …" at bounding box center [558, 781] width 553 height 1341
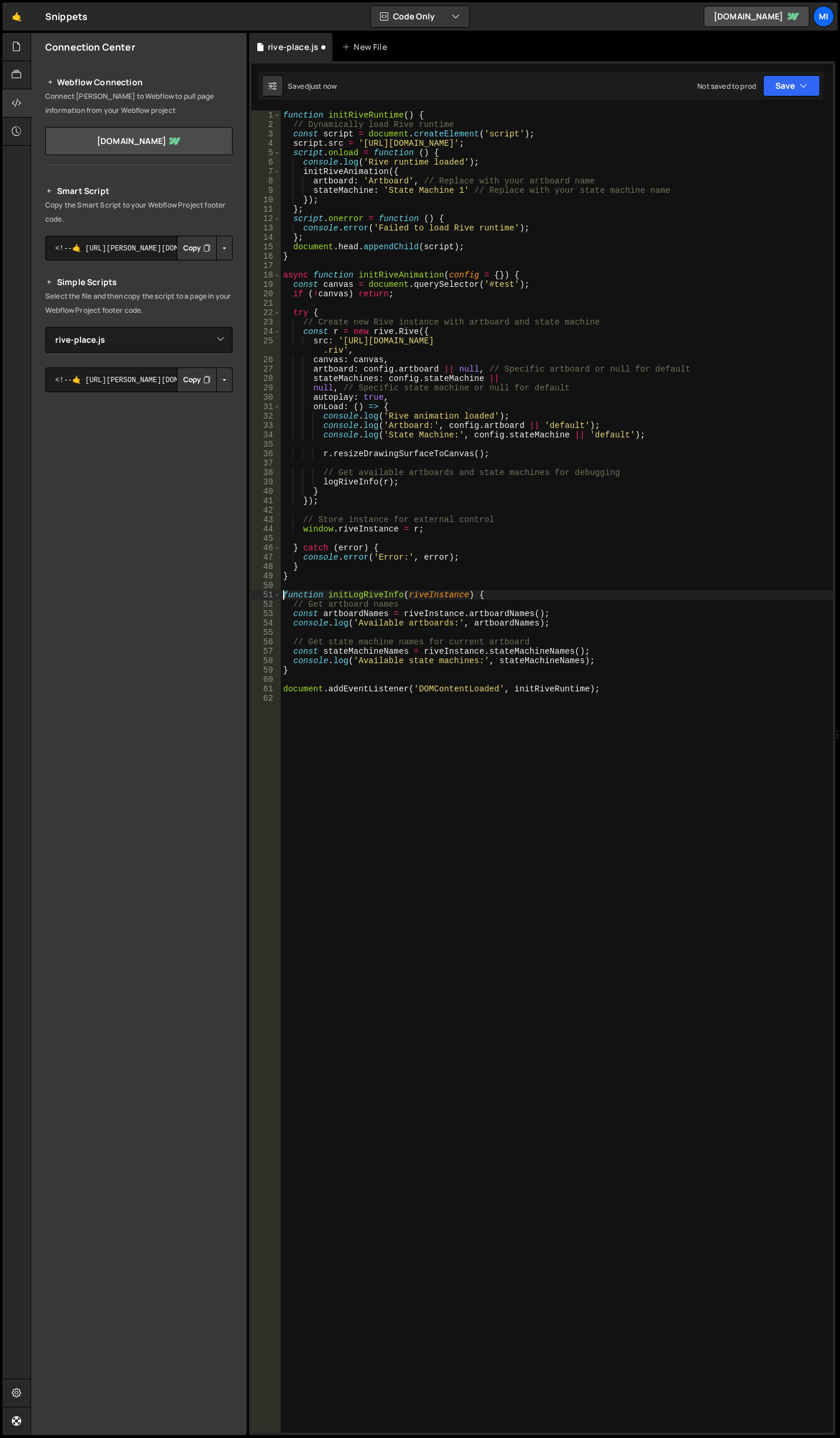
click at [359, 607] on div "function initRiveRuntime ( ) { // Dynamically load Rive runtime const script = …" at bounding box center [558, 781] width 553 height 1341
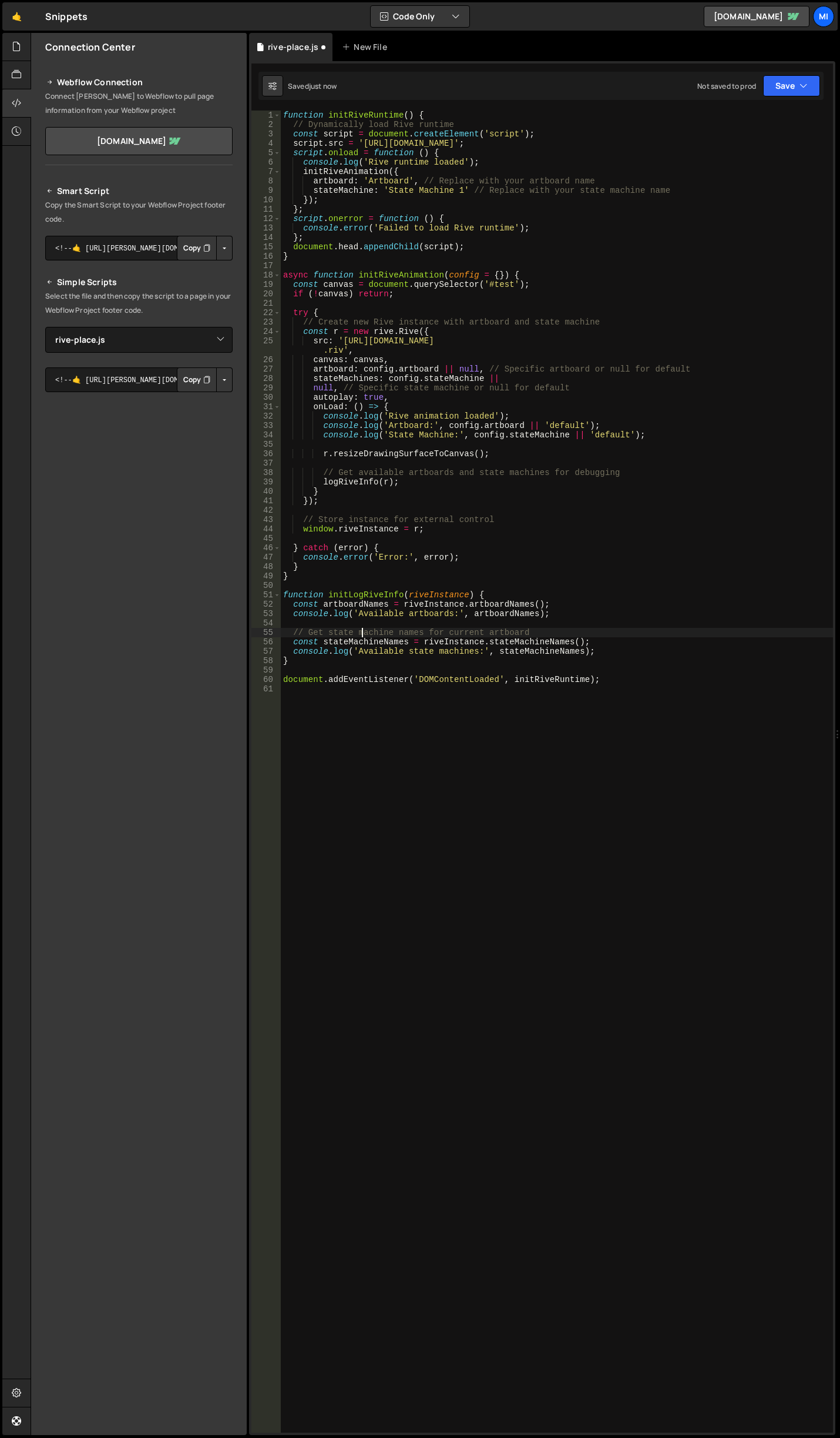
click at [361, 631] on div "function initRiveRuntime ( ) { // Dynamically load Rive runtime const script = …" at bounding box center [558, 781] width 553 height 1341
type textarea "const stateMachineNames = riveInstance.stateMachineNames();"
click at [379, 467] on div "function initRiveRuntime ( ) { // Dynamically load Rive runtime const script = …" at bounding box center [558, 781] width 553 height 1341
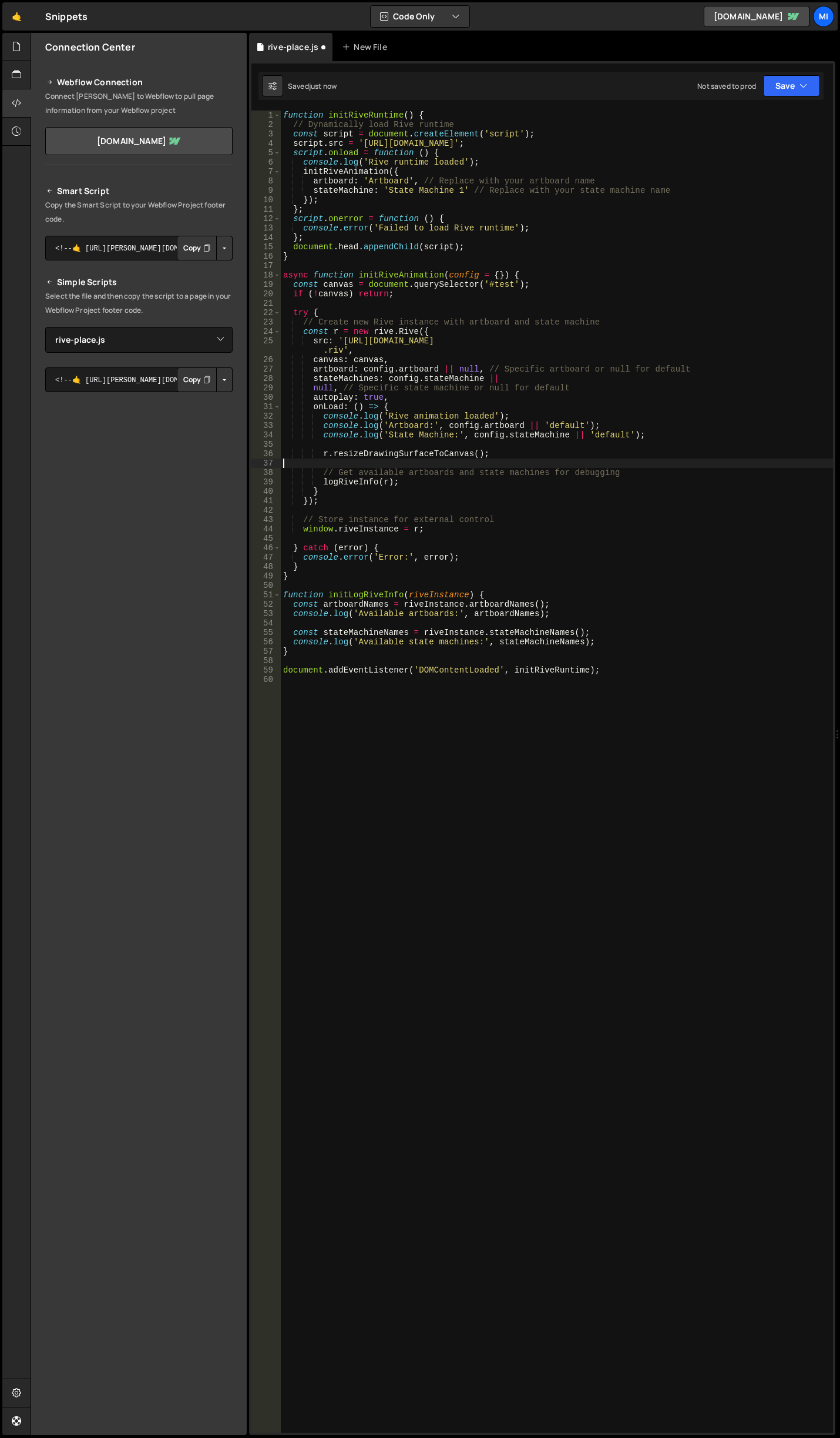
click at [379, 467] on div "function initRiveRuntime ( ) { // Dynamically load Rive runtime const script = …" at bounding box center [558, 781] width 553 height 1341
click at [385, 473] on div "function initRiveRuntime ( ) { // Dynamically load Rive runtime const script = …" at bounding box center [558, 781] width 553 height 1341
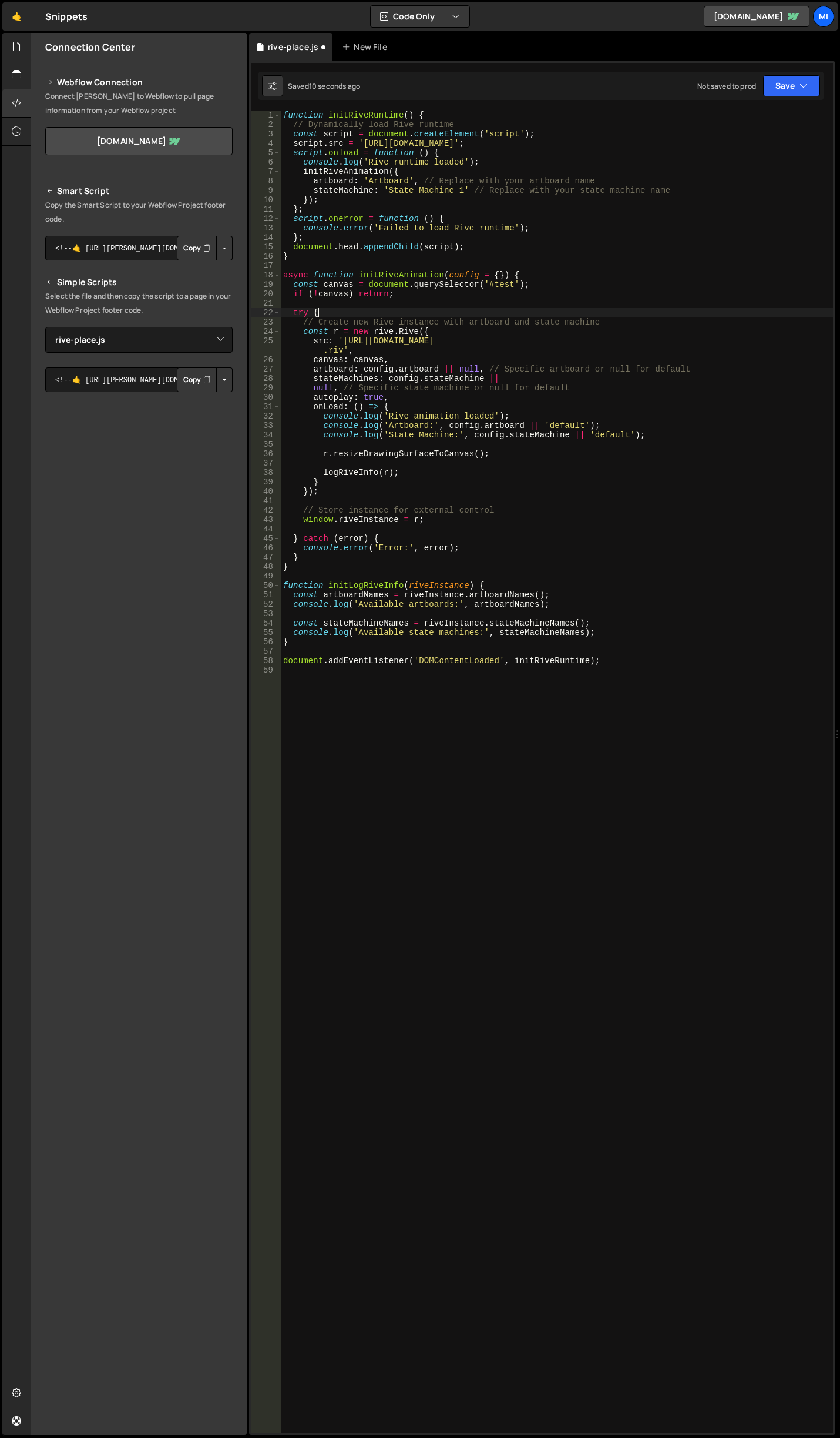
click at [422, 316] on div "function initRiveRuntime ( ) { // Dynamically load Rive runtime const script = …" at bounding box center [558, 781] width 553 height 1341
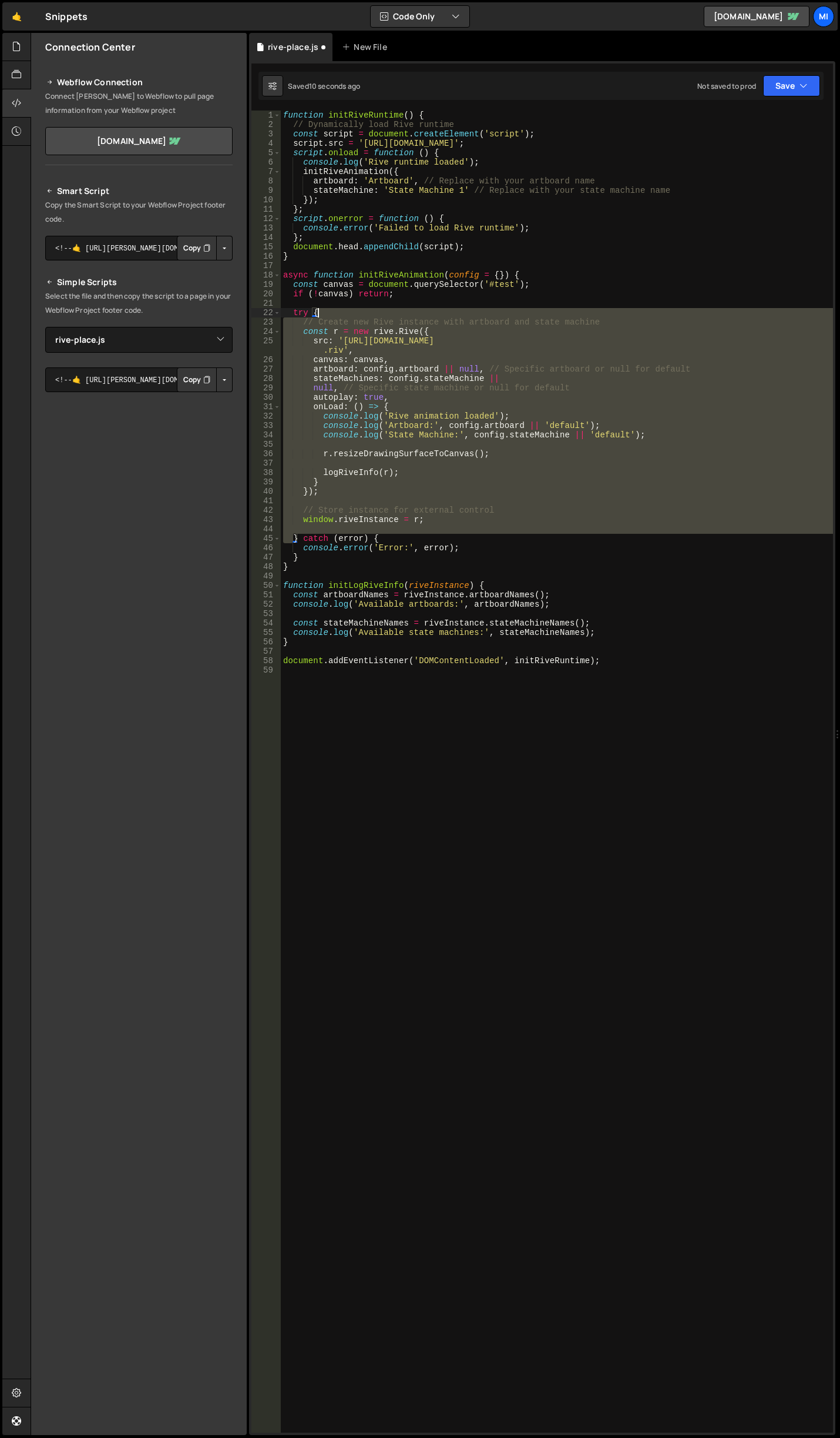
click at [422, 316] on div "function initRiveRuntime ( ) { // Dynamically load Rive runtime const script = …" at bounding box center [558, 781] width 553 height 1341
click at [425, 316] on div "function initRiveRuntime ( ) { // Dynamically load Rive runtime const script = …" at bounding box center [558, 771] width 553 height 1322
click at [425, 316] on div "function initRiveRuntime ( ) { // Dynamically load Rive runtime const script = …" at bounding box center [558, 781] width 553 height 1341
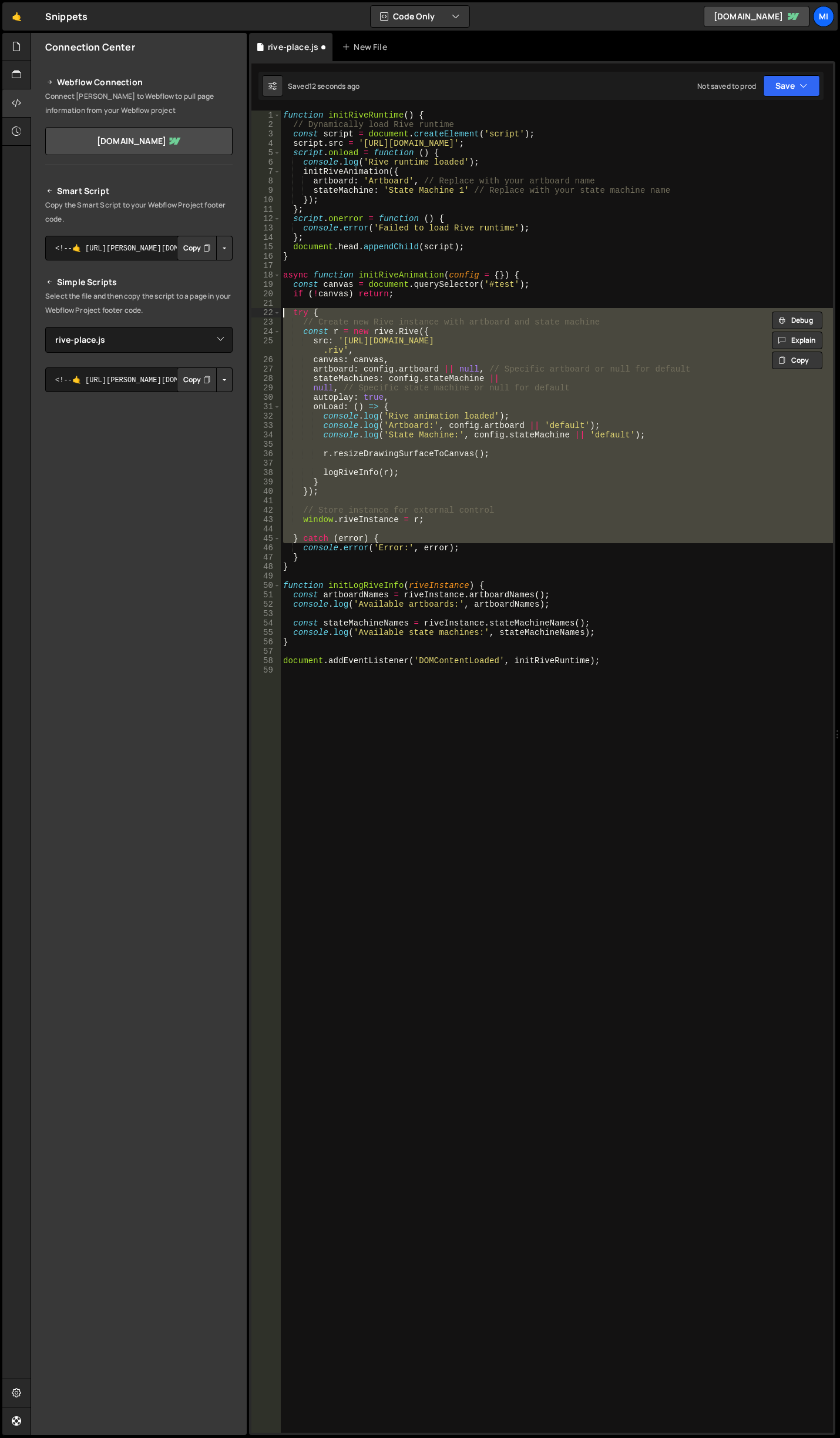
click at [427, 321] on div "function initRiveRuntime ( ) { // Dynamically load Rive runtime const script = …" at bounding box center [558, 771] width 553 height 1322
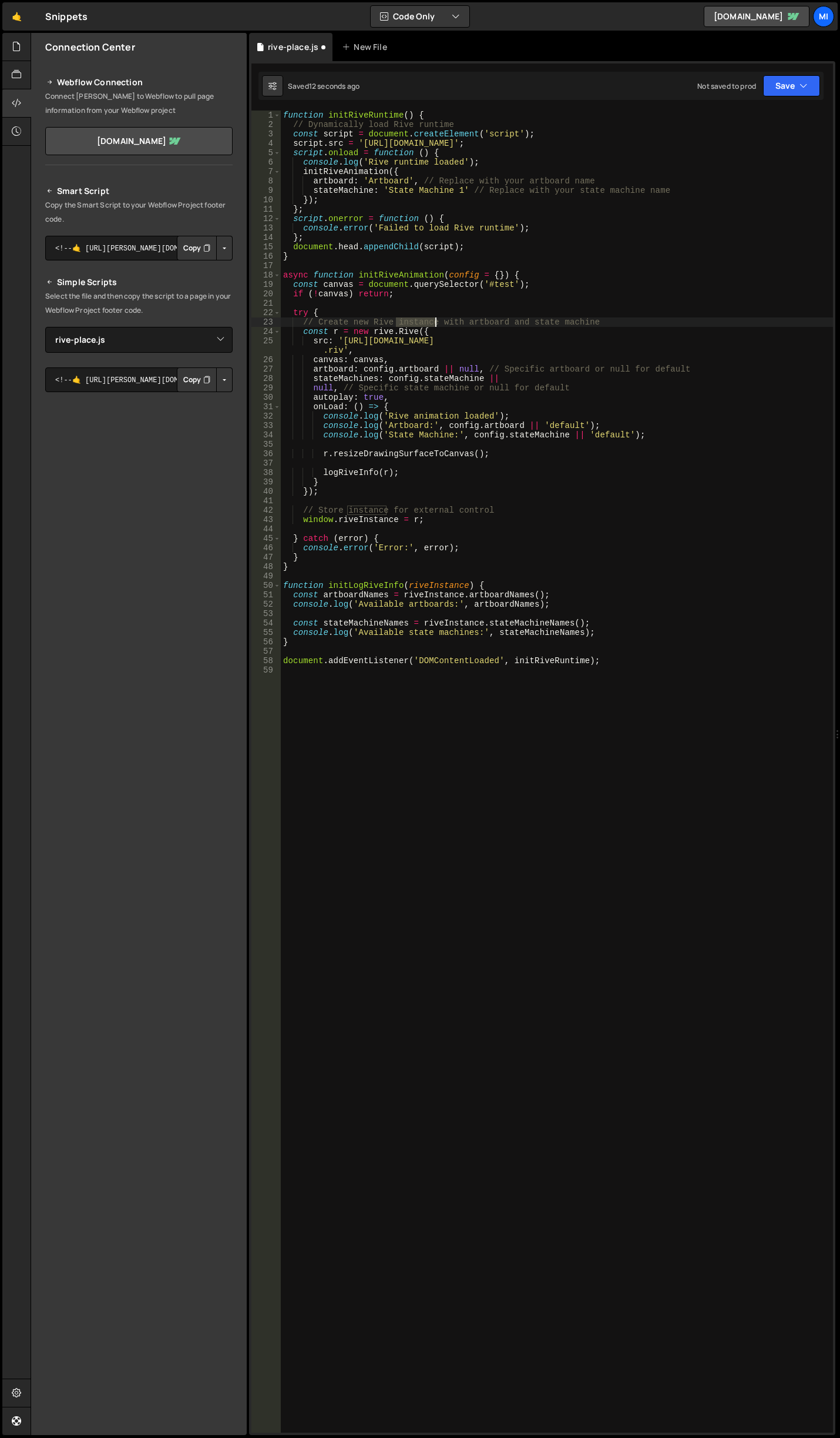
click at [427, 321] on div "function initRiveRuntime ( ) { // Dynamically load Rive runtime const script = …" at bounding box center [558, 781] width 553 height 1341
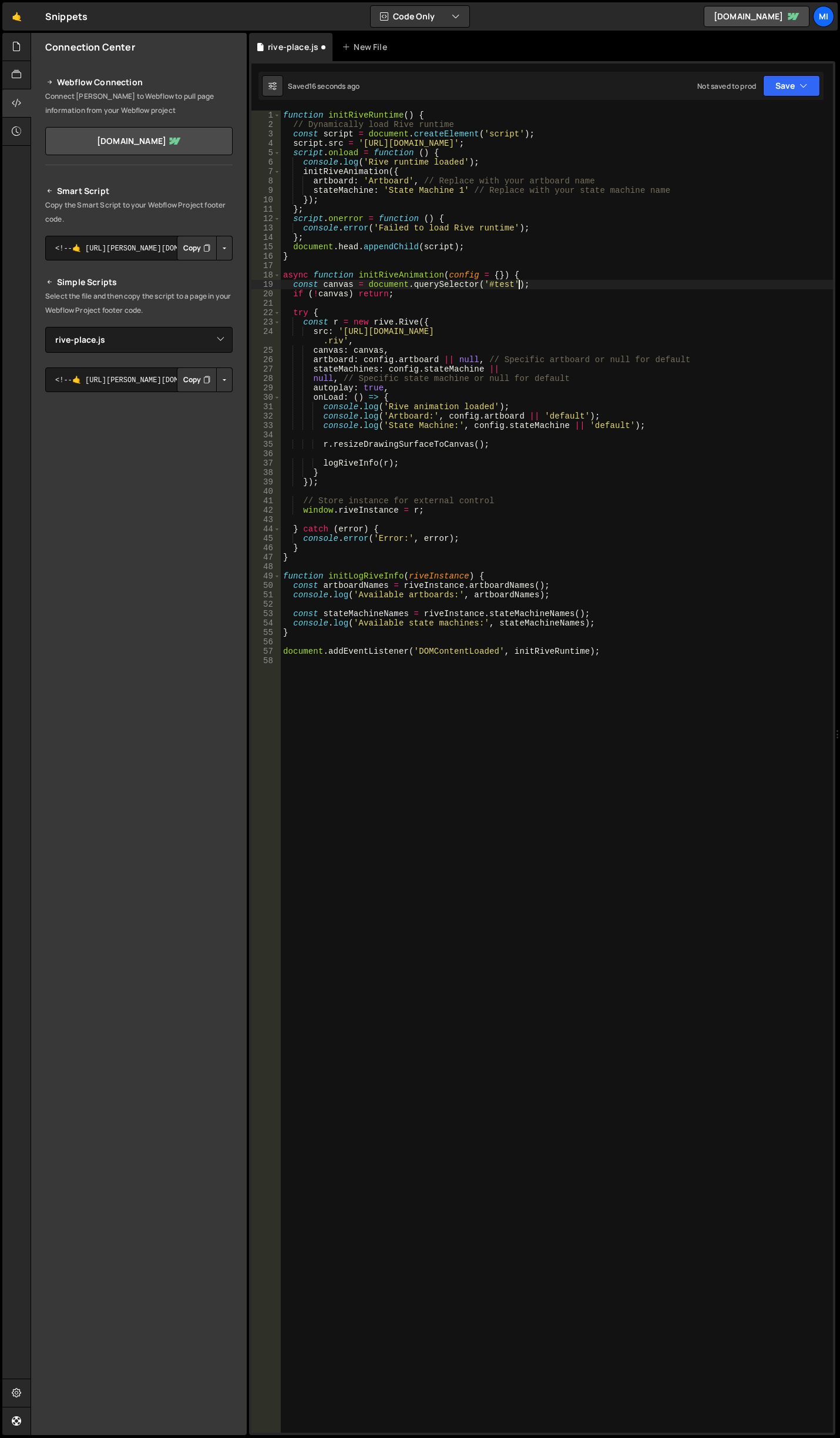
click at [518, 281] on div "function initRiveRuntime ( ) { // Dynamically load Rive runtime const script = …" at bounding box center [558, 781] width 553 height 1341
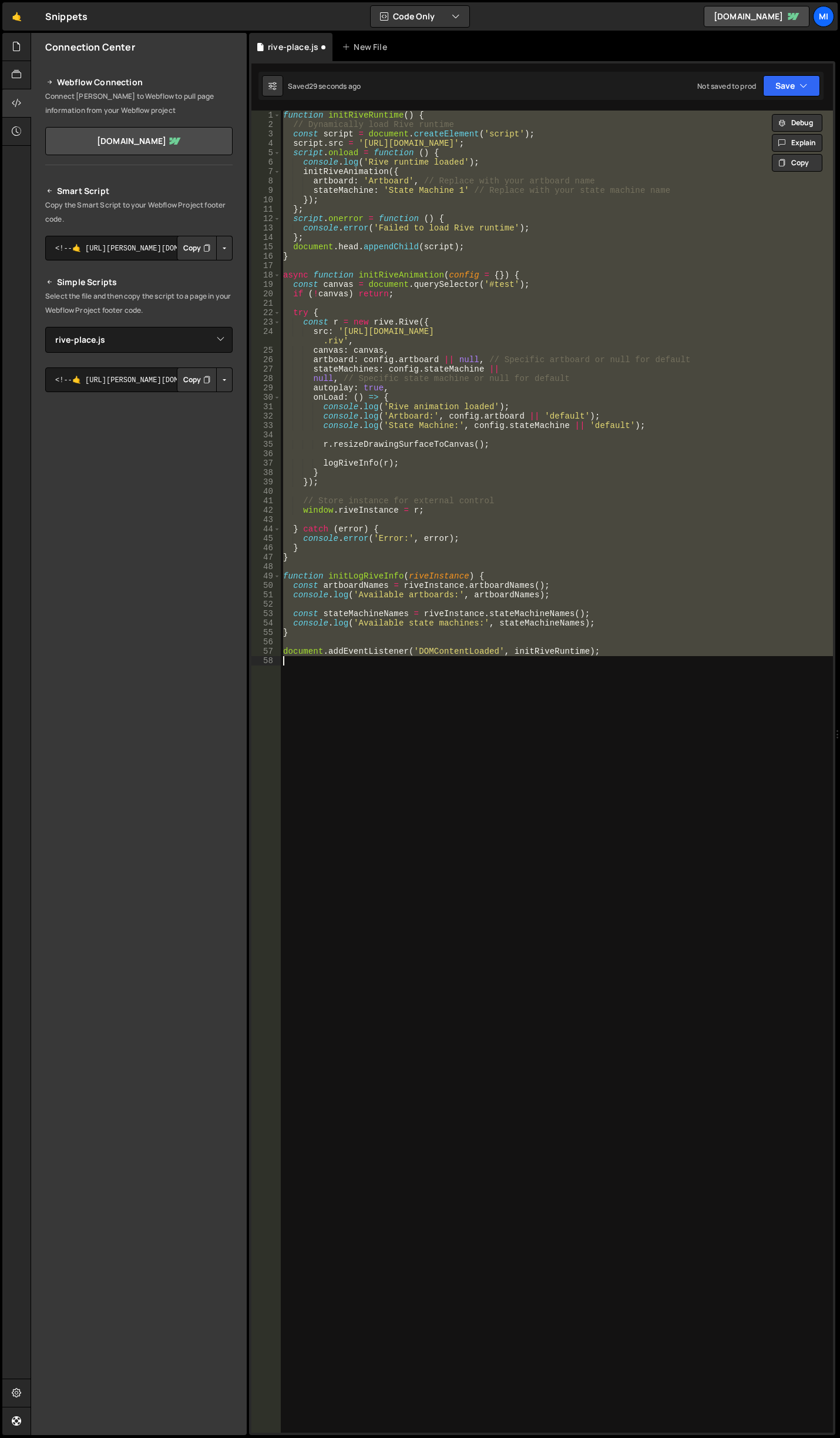
click at [610, 509] on div "function initRiveRuntime ( ) { // Dynamically load Rive runtime const script = …" at bounding box center [558, 771] width 553 height 1322
type textarea "window.riveInstance = r;"
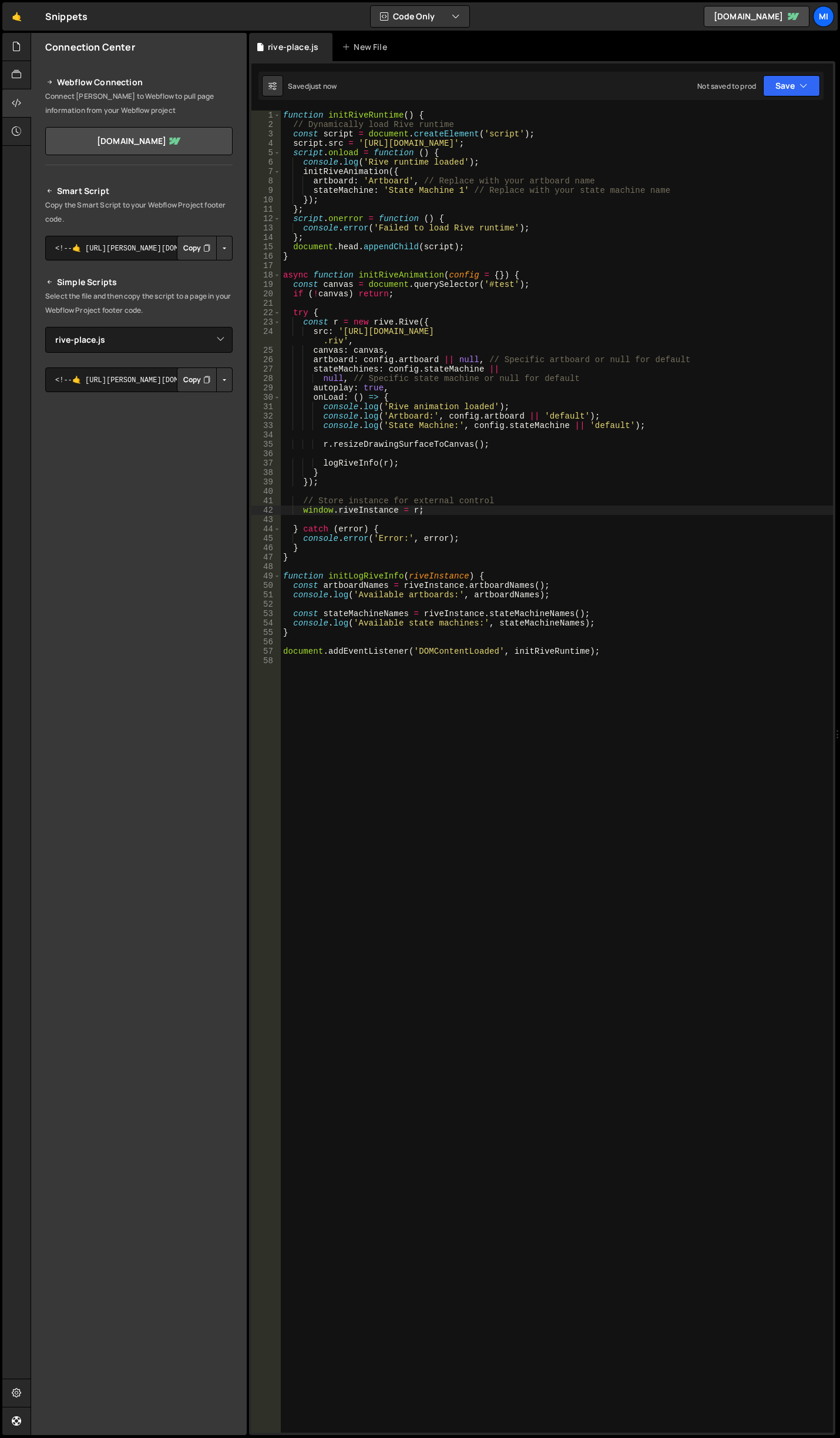
click at [499, 431] on div "function initRiveRuntime ( ) { // Dynamically load Rive runtime const script = …" at bounding box center [558, 781] width 553 height 1341
click at [697, 485] on div "function initRiveRuntime ( ) { // Dynamically load Rive runtime const script = …" at bounding box center [558, 781] width 553 height 1341
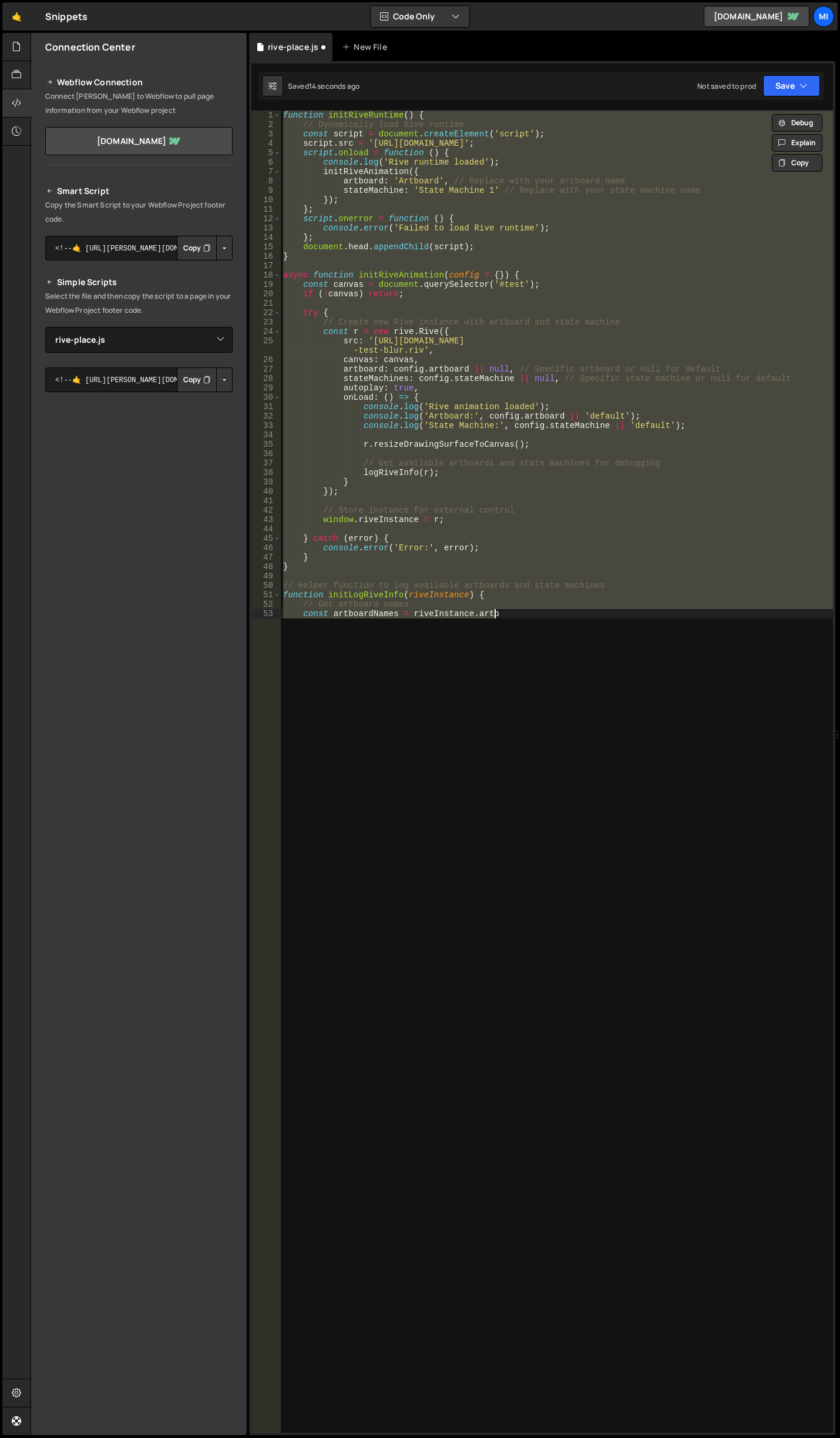
type textarea "document.addEventListener('DOMContentLoaded', initRiveRuntime);"
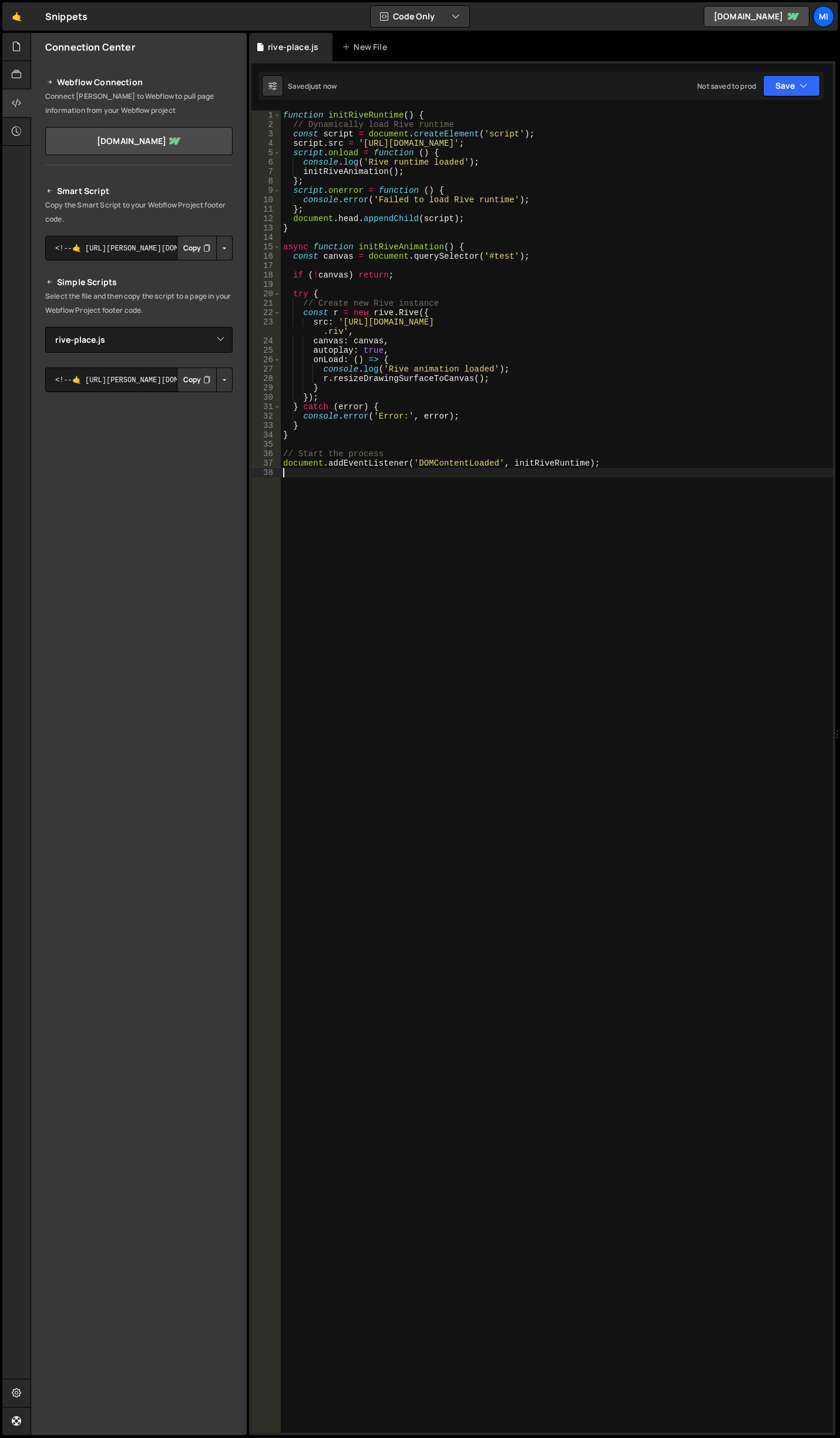
click at [565, 559] on div "function initRiveRuntime ( ) { // Dynamically load Rive runtime const script = …" at bounding box center [558, 781] width 553 height 1341
click at [562, 559] on div "function initRiveRuntime ( ) { // Dynamically load Rive runtime const script = …" at bounding box center [558, 781] width 553 height 1341
type textarea "document.addEventListener('DOMContentLoaded', initRiveRuntime);"
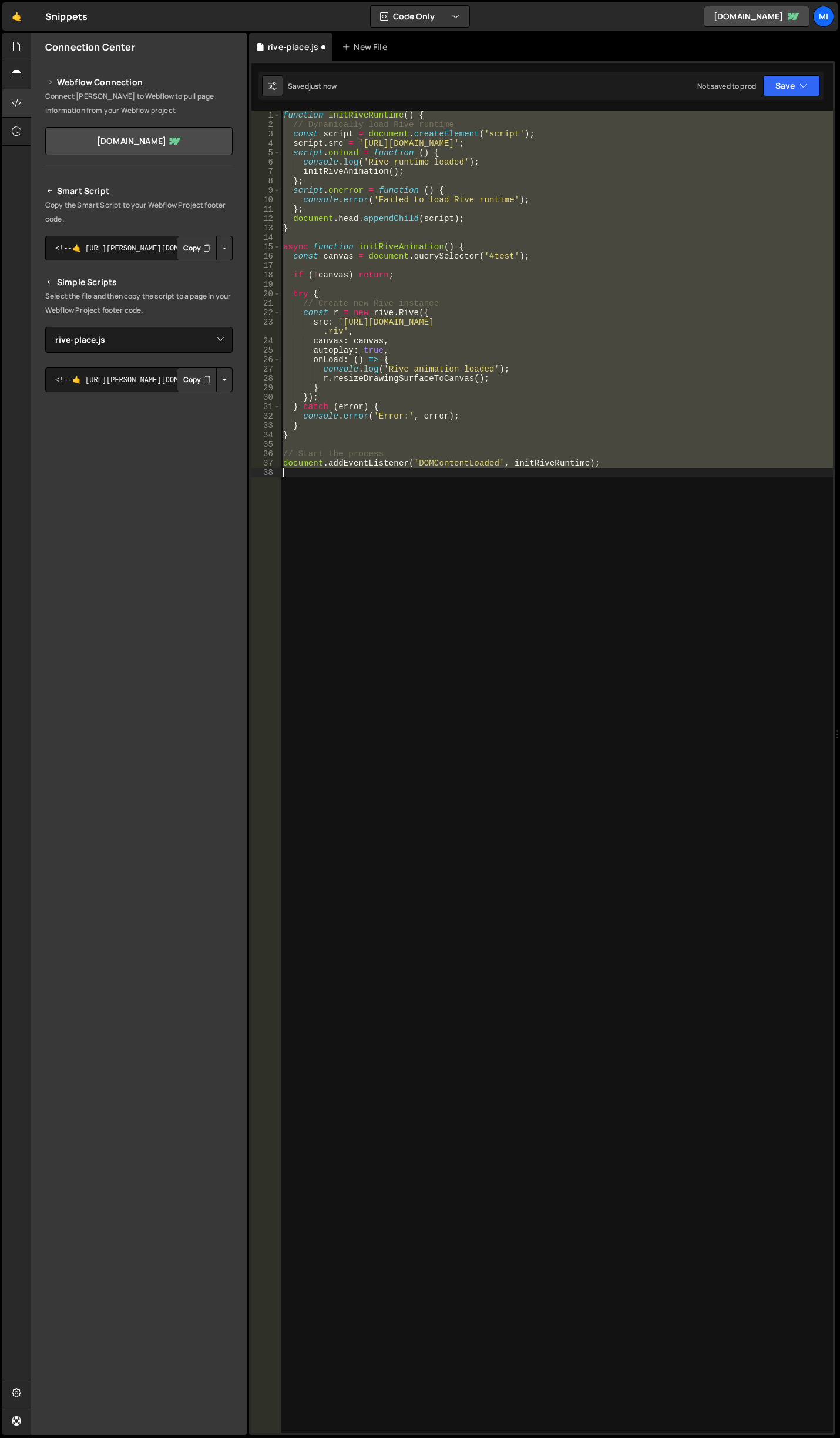
paste textarea
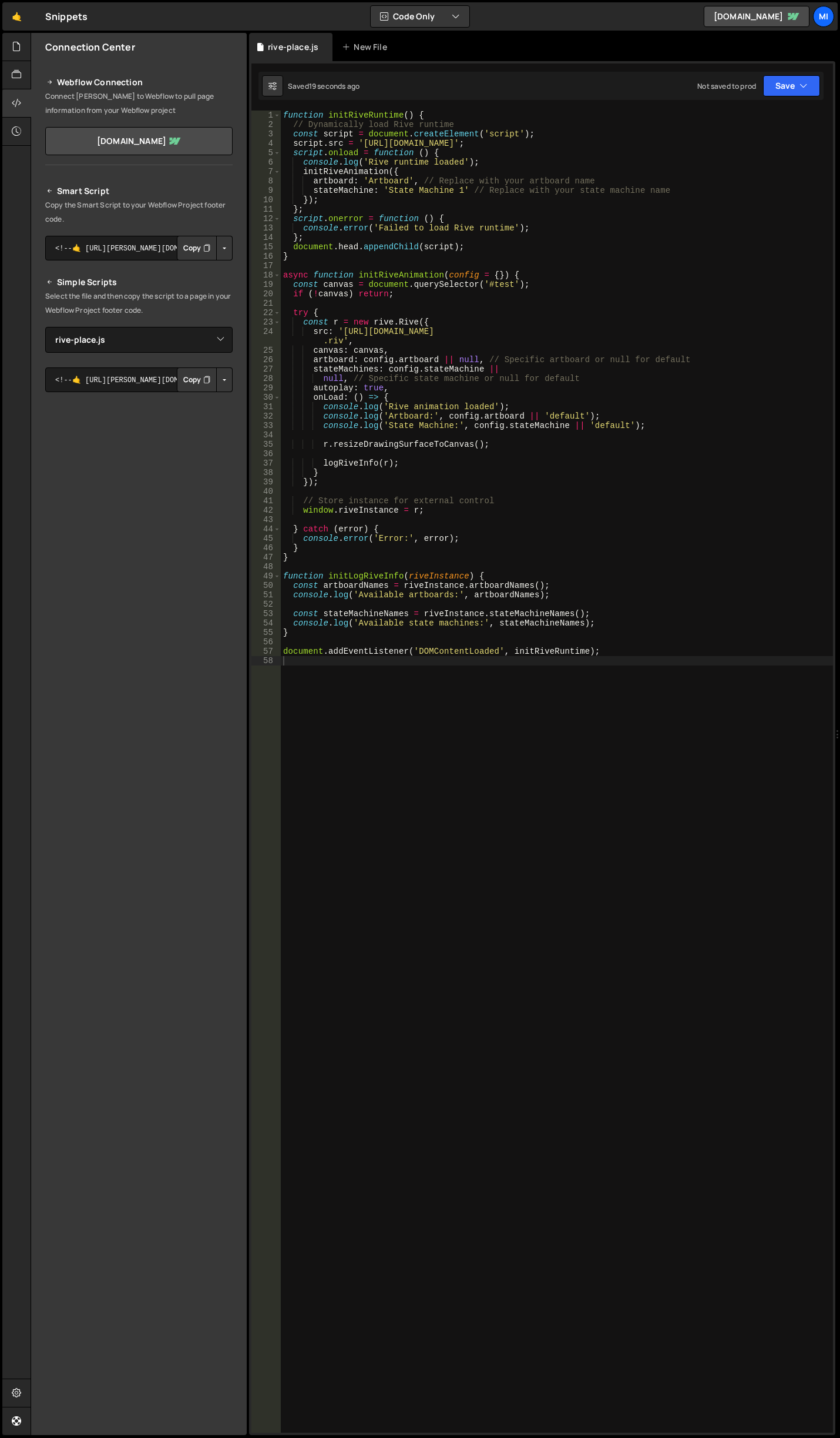
click at [485, 383] on div "function initRiveRuntime ( ) { // Dynamically load Rive runtime const script = …" at bounding box center [558, 781] width 553 height 1341
type textarea "null, // Specific state machine or null for default"
